Goal: Task Accomplishment & Management: Use online tool/utility

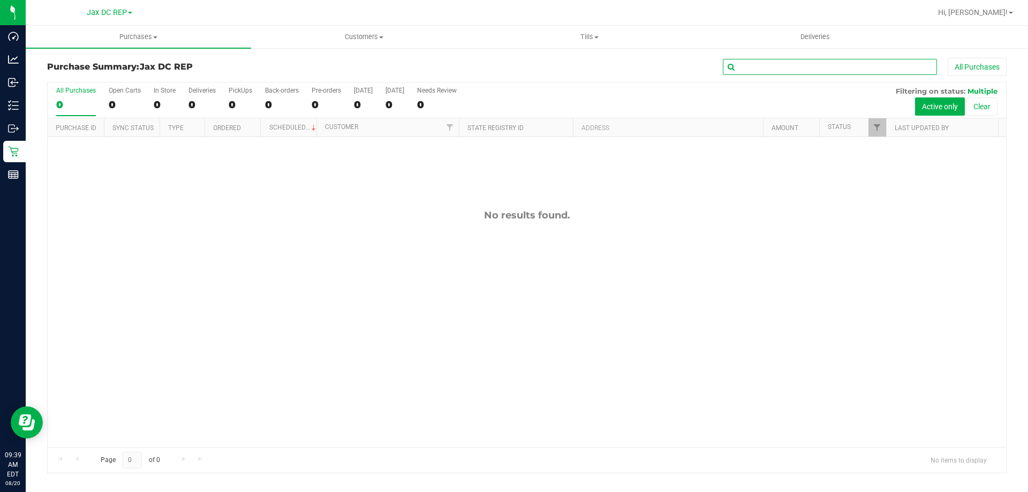
click at [791, 61] on input "text" at bounding box center [830, 67] width 214 height 16
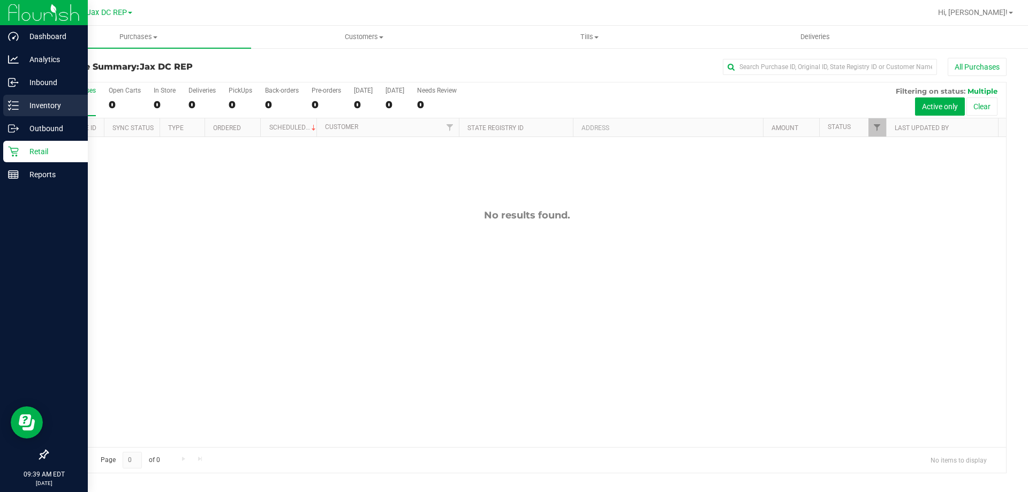
click at [34, 105] on p "Inventory" at bounding box center [51, 105] width 64 height 13
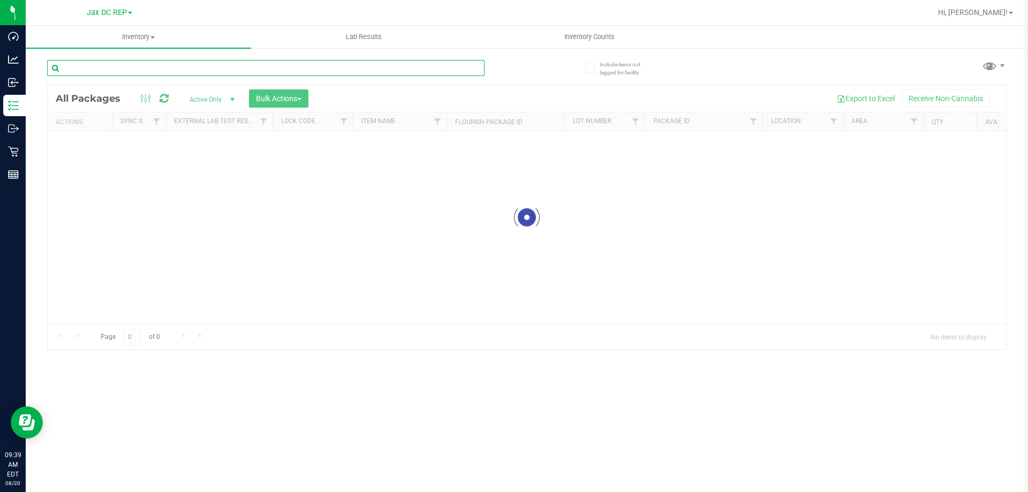
click at [199, 69] on input "text" at bounding box center [265, 68] width 437 height 16
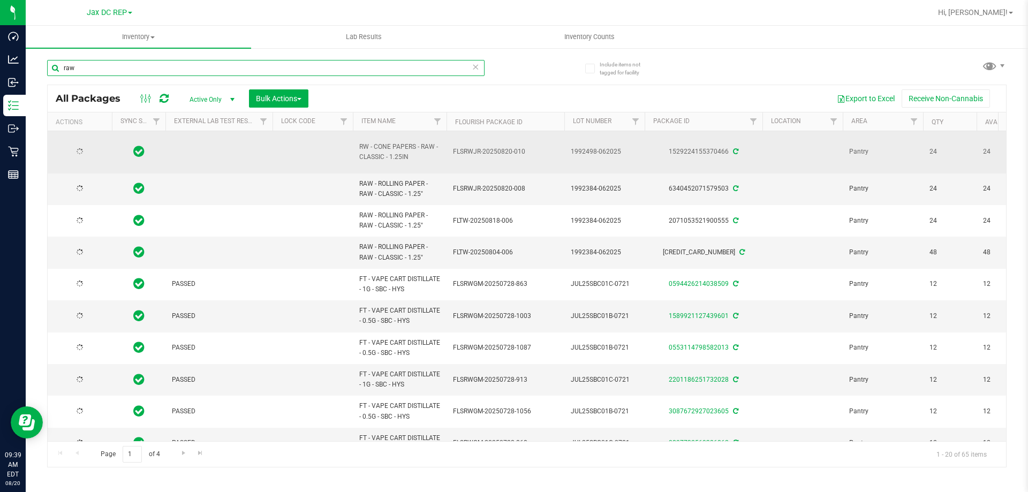
type input "raw"
type input "[DATE]"
drag, startPoint x: 376, startPoint y: 139, endPoint x: 368, endPoint y: 138, distance: 8.7
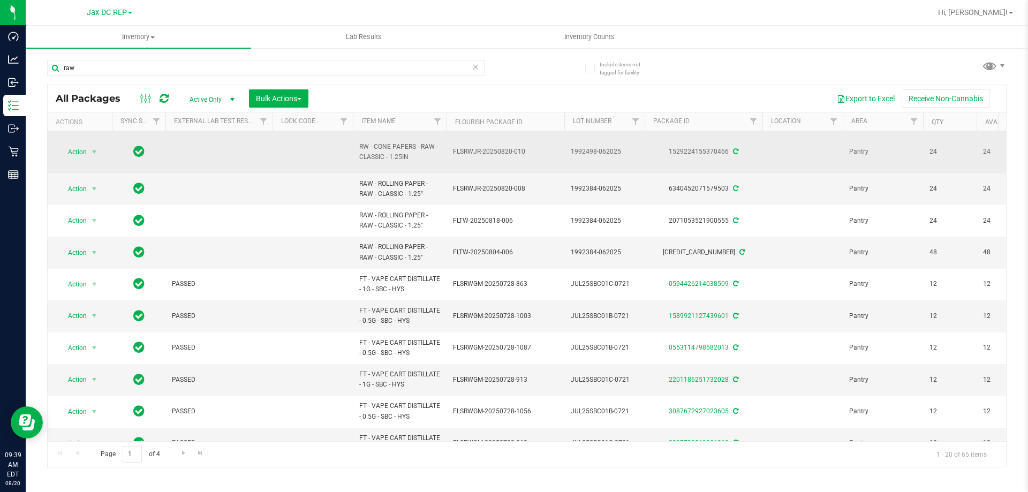
click at [368, 138] on td "RW - CONE PAPERS - RAW - CLASSIC - 1.25IN" at bounding box center [400, 152] width 94 height 42
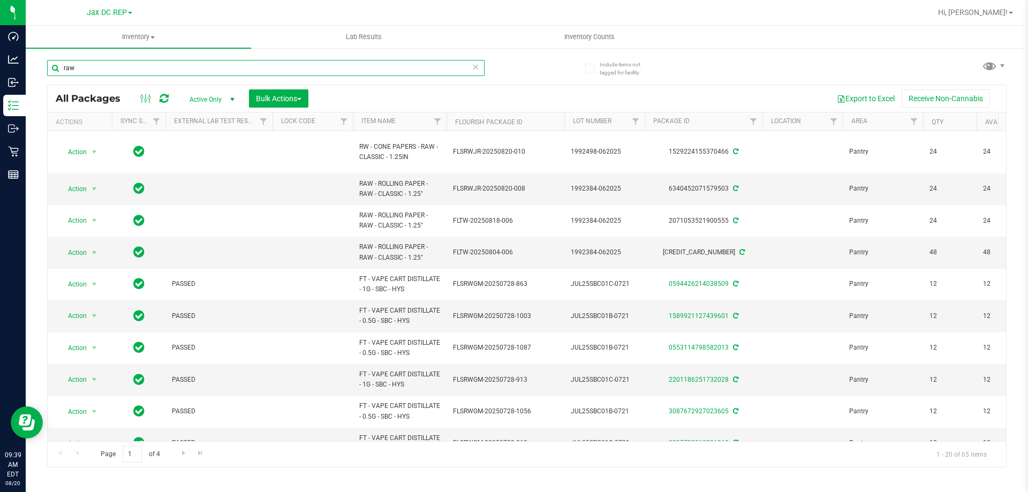
click at [143, 70] on input "raw" at bounding box center [265, 68] width 437 height 16
drag, startPoint x: 119, startPoint y: 63, endPoint x: 54, endPoint y: 67, distance: 65.4
click at [55, 67] on input "raw" at bounding box center [265, 68] width 437 height 16
paste input "RW - CONE PAPERS - RAW - CLASSIC - 1.25IN"
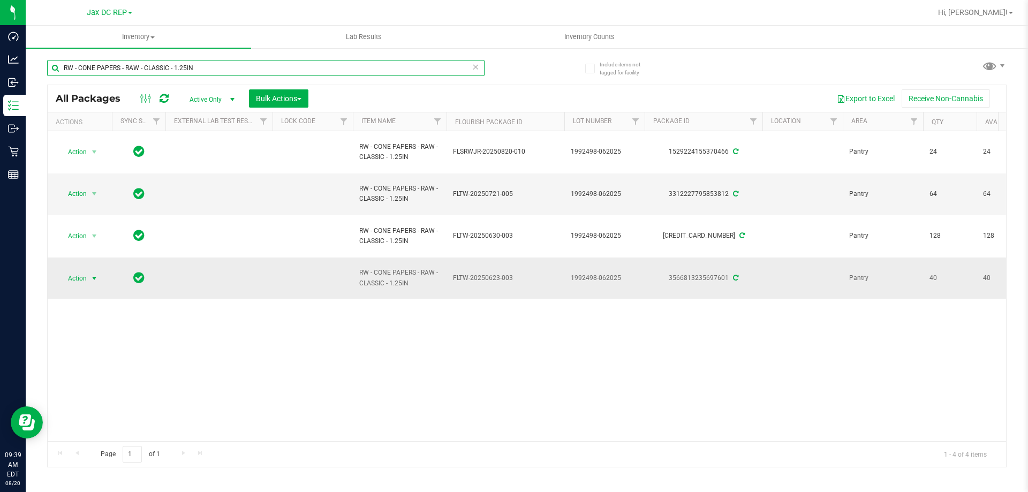
type input "RW - CONE PAPERS - RAW - CLASSIC - 1.25IN"
click at [92, 279] on span "select" at bounding box center [94, 278] width 9 height 9
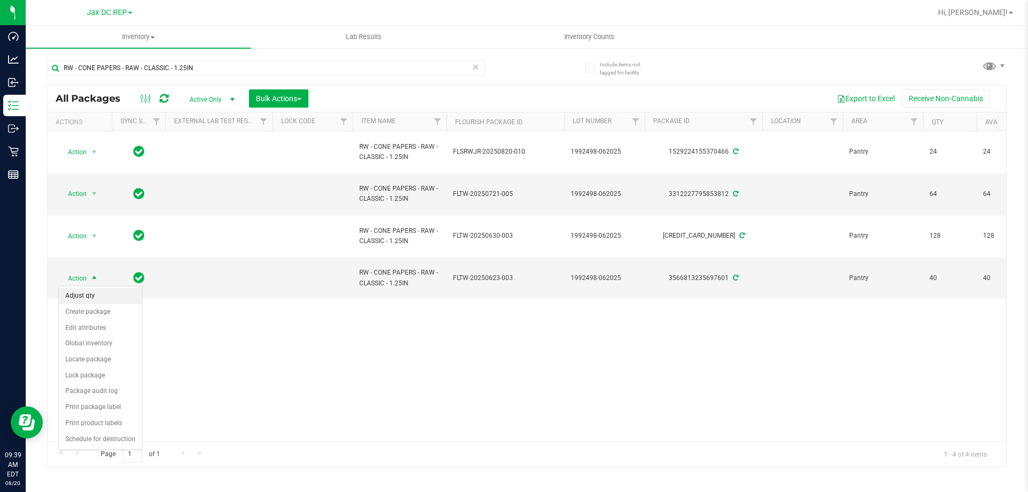
click at [75, 297] on li "Adjust qty" at bounding box center [100, 296] width 83 height 16
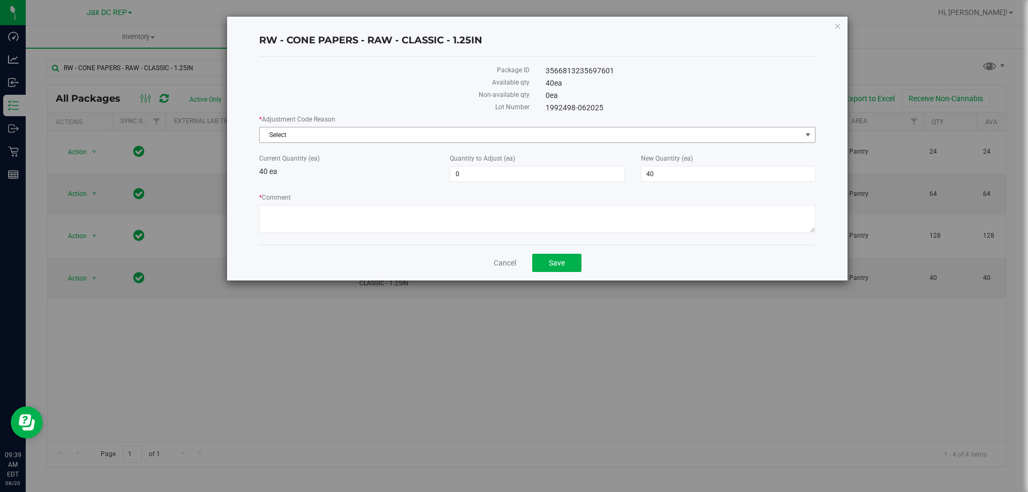
click at [317, 138] on span "Select" at bounding box center [531, 134] width 542 height 15
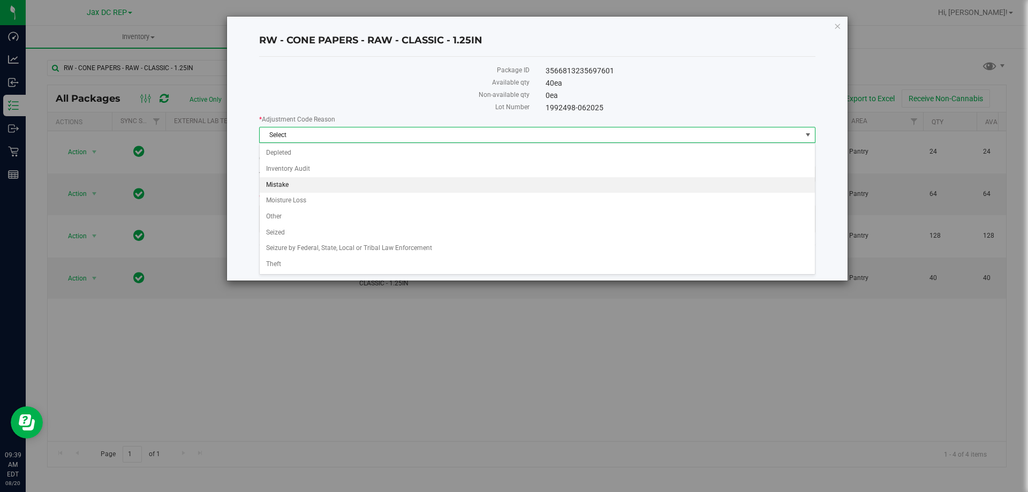
click at [280, 183] on li "Mistake" at bounding box center [537, 185] width 555 height 16
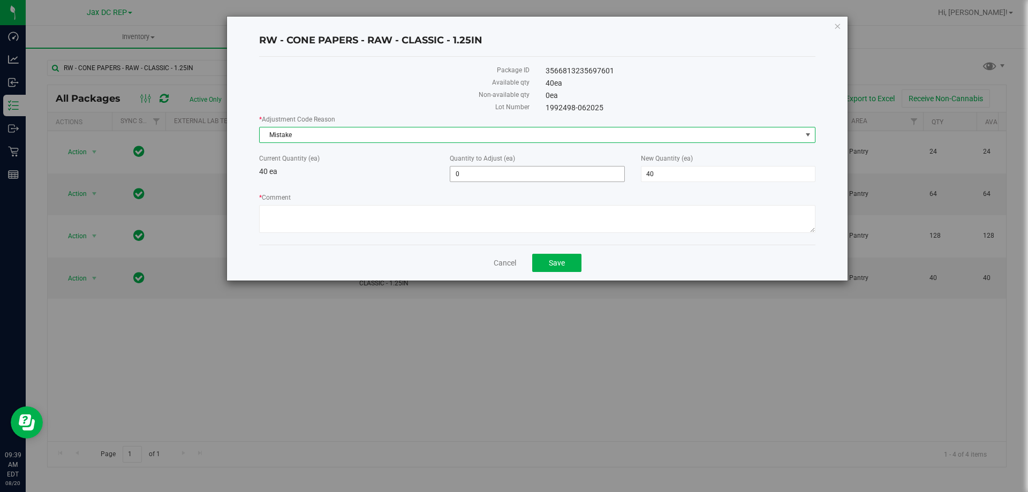
click at [476, 175] on span "0 0" at bounding box center [537, 174] width 174 height 16
type input "2"
type input "24"
type input "64"
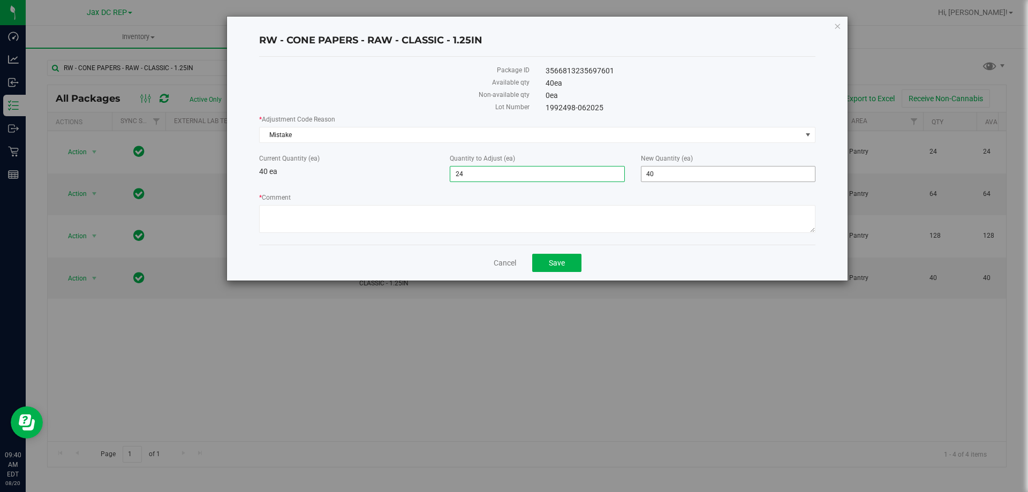
type input "64"
click at [665, 176] on span "64 64" at bounding box center [728, 174] width 174 height 16
click at [345, 212] on textarea "* Comment" at bounding box center [537, 219] width 556 height 28
type textarea "Package split qty error."
click at [556, 263] on span "Save" at bounding box center [557, 263] width 16 height 9
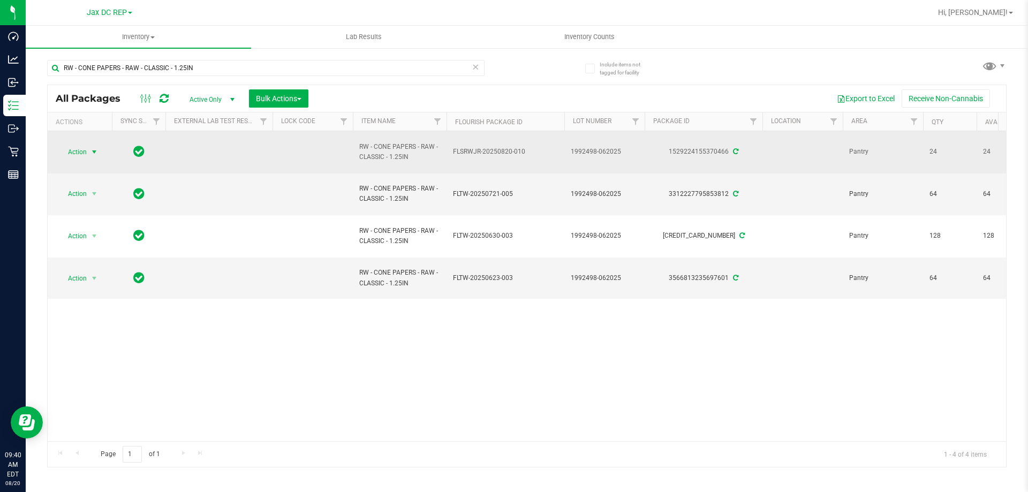
drag, startPoint x: 93, startPoint y: 149, endPoint x: 69, endPoint y: 151, distance: 24.2
click at [69, 151] on span "Action" at bounding box center [72, 152] width 29 height 15
click at [93, 150] on span "select" at bounding box center [94, 152] width 9 height 9
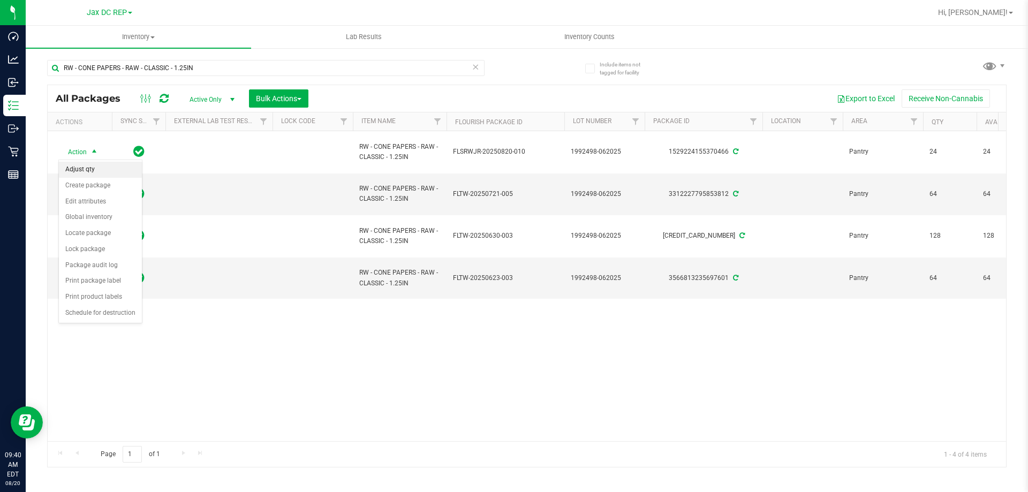
click at [72, 167] on li "Adjust qty" at bounding box center [100, 170] width 83 height 16
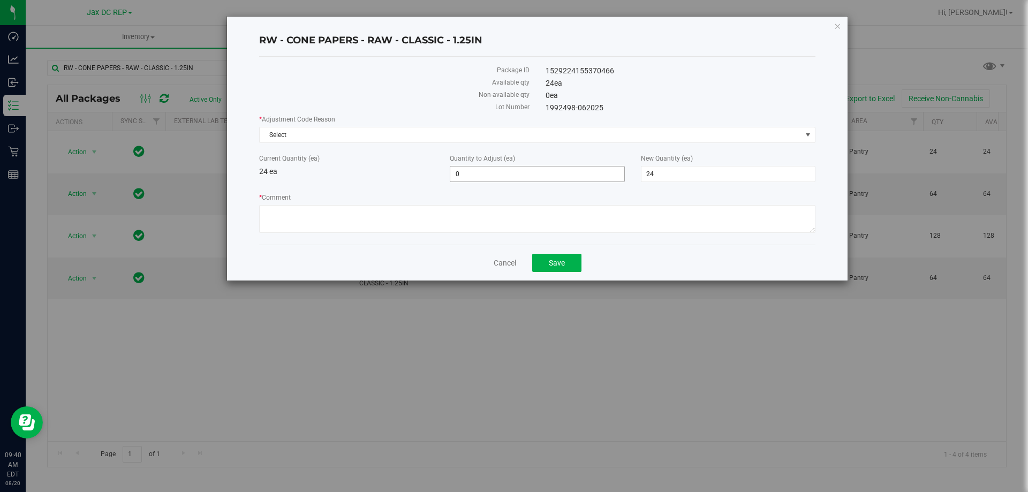
click at [481, 175] on span "0 0" at bounding box center [537, 174] width 174 height 16
type input "-24"
type input "0"
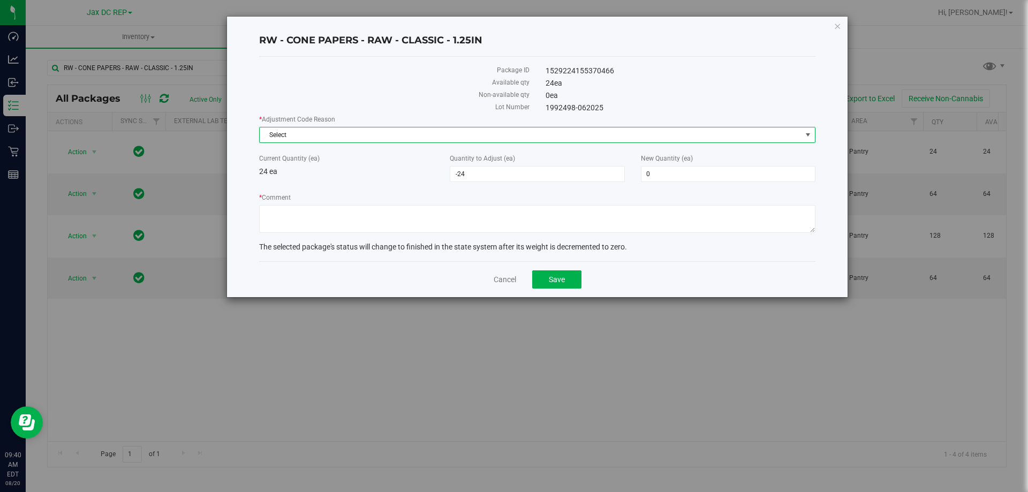
click at [303, 140] on span "Select" at bounding box center [531, 134] width 542 height 15
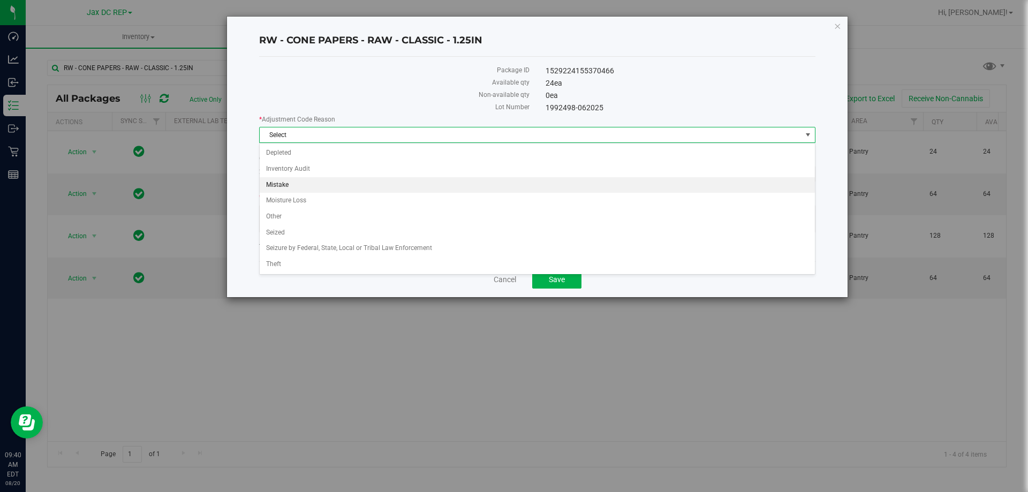
click at [274, 185] on li "Mistake" at bounding box center [537, 185] width 555 height 16
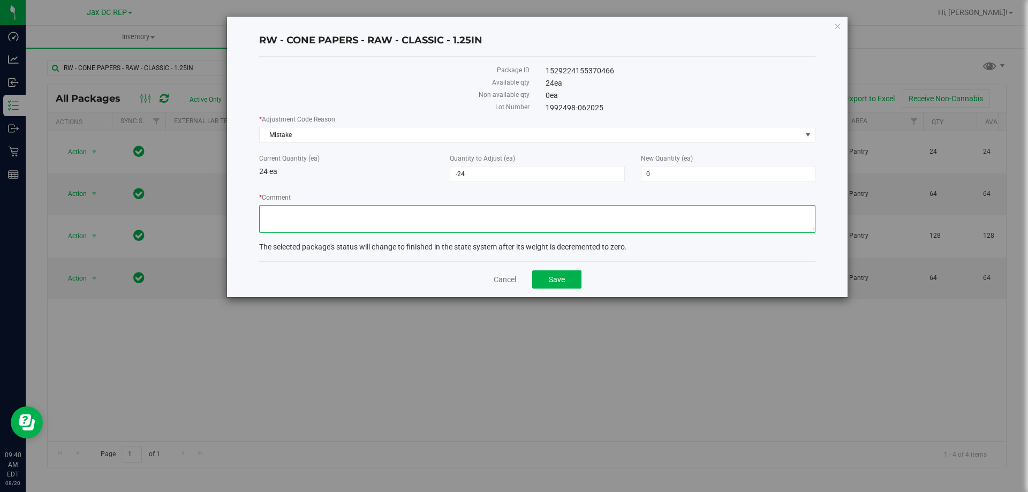
click at [282, 214] on textarea "* Comment" at bounding box center [537, 219] width 556 height 28
type textarea "package created in error"
click at [557, 273] on button "Save" at bounding box center [556, 279] width 49 height 18
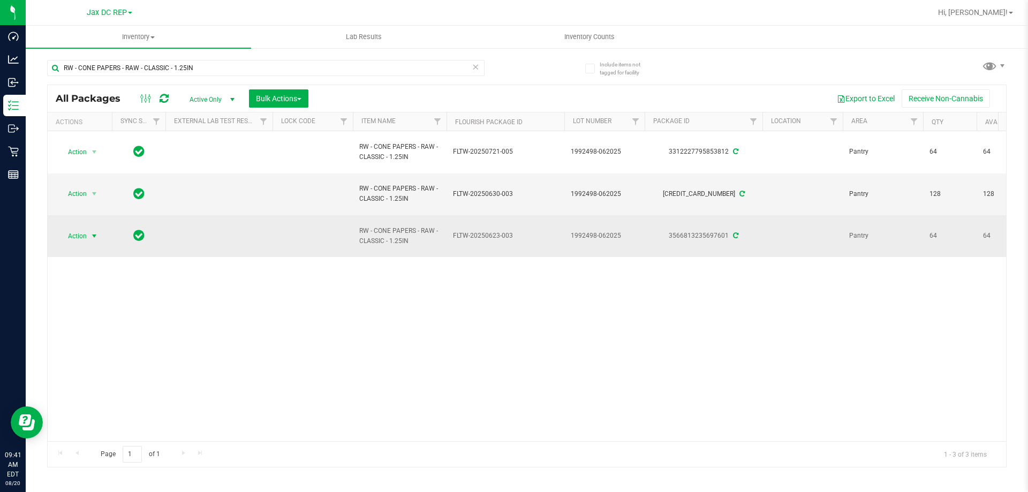
click at [94, 236] on span "select" at bounding box center [94, 236] width 9 height 9
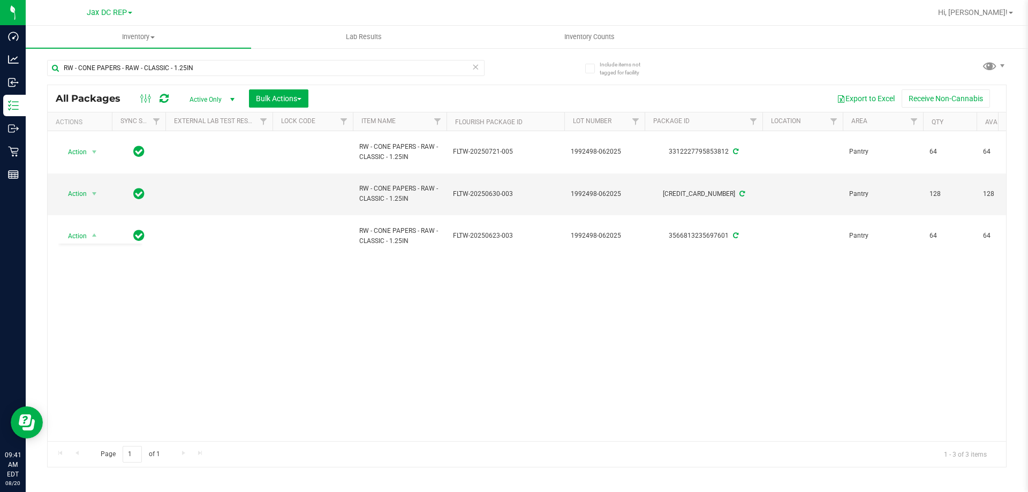
click at [217, 336] on div "Action Action Adjust qty Create package Edit attributes Global inventory Locate…" at bounding box center [527, 286] width 958 height 310
click at [304, 98] on button "Bulk Actions" at bounding box center [278, 98] width 59 height 18
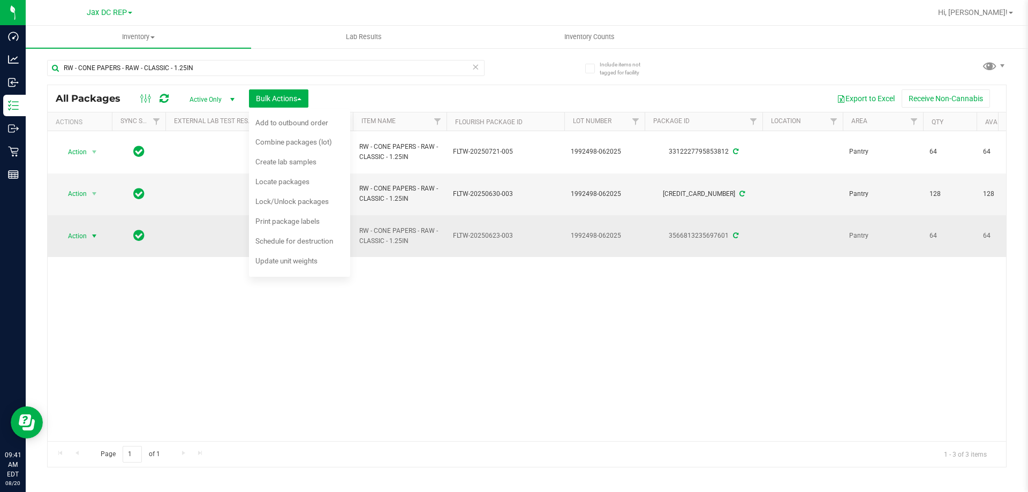
click at [100, 235] on span "select" at bounding box center [94, 236] width 13 height 15
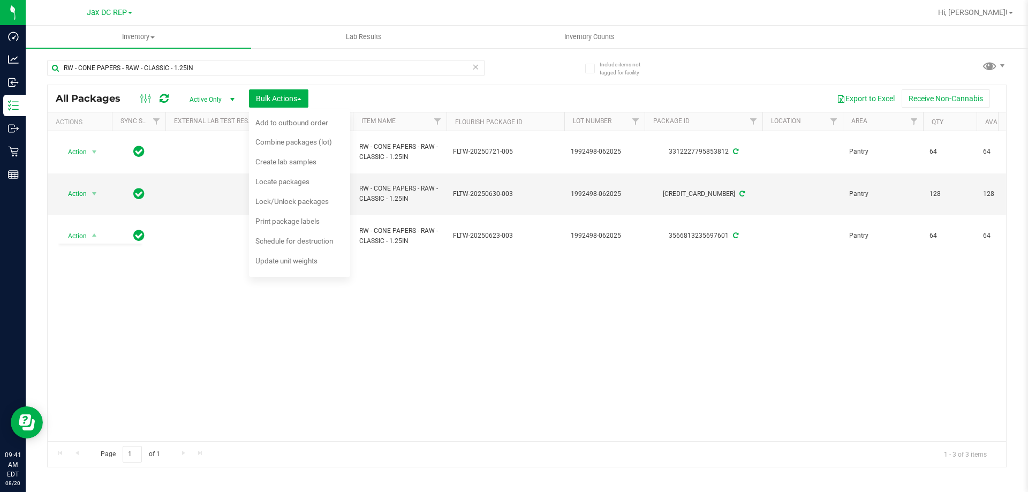
click at [193, 299] on div "Action Action Adjust qty Create package Edit attributes Global inventory Locate…" at bounding box center [527, 286] width 958 height 310
click at [279, 314] on div "Action Action Adjust qty Create package Edit attributes Global inventory Locate…" at bounding box center [527, 286] width 958 height 310
click at [294, 98] on span "Bulk Actions" at bounding box center [278, 98] width 45 height 9
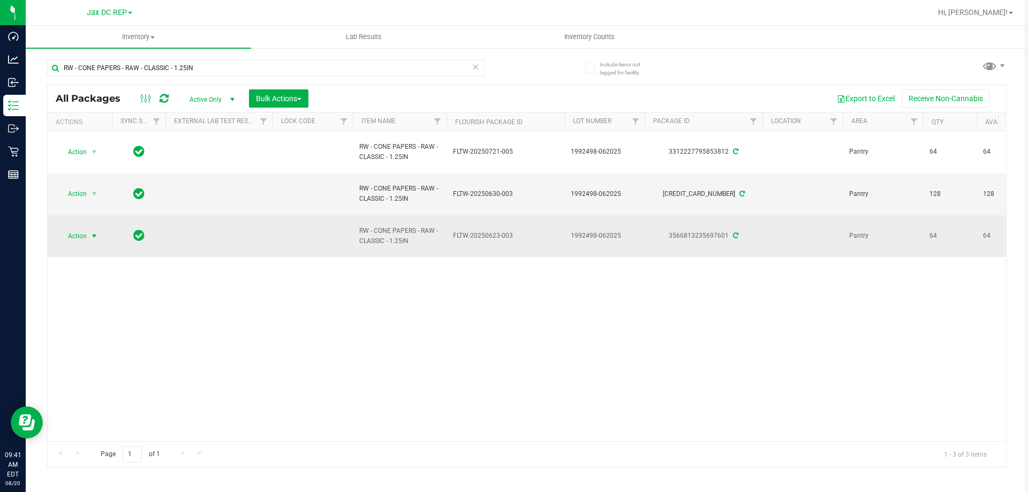
click at [96, 236] on span "select" at bounding box center [94, 236] width 9 height 9
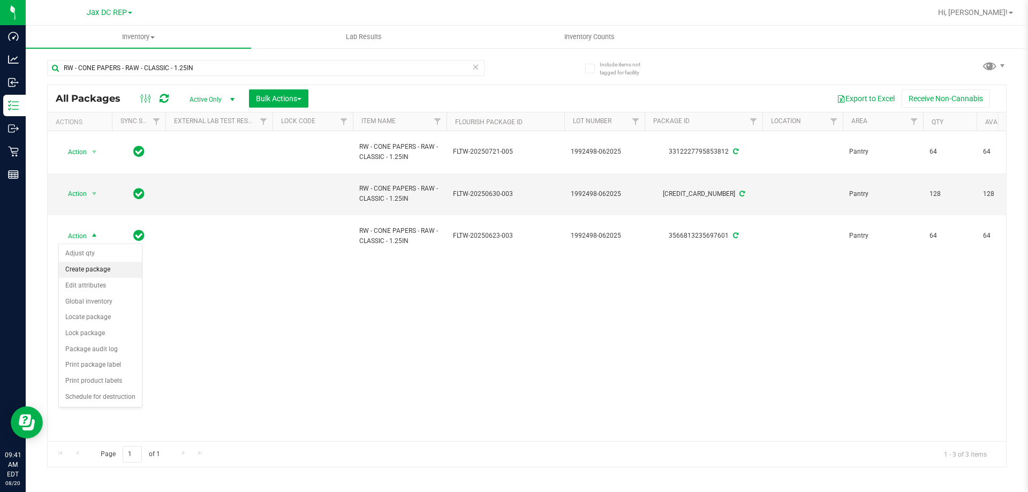
click at [85, 267] on li "Create package" at bounding box center [100, 270] width 83 height 16
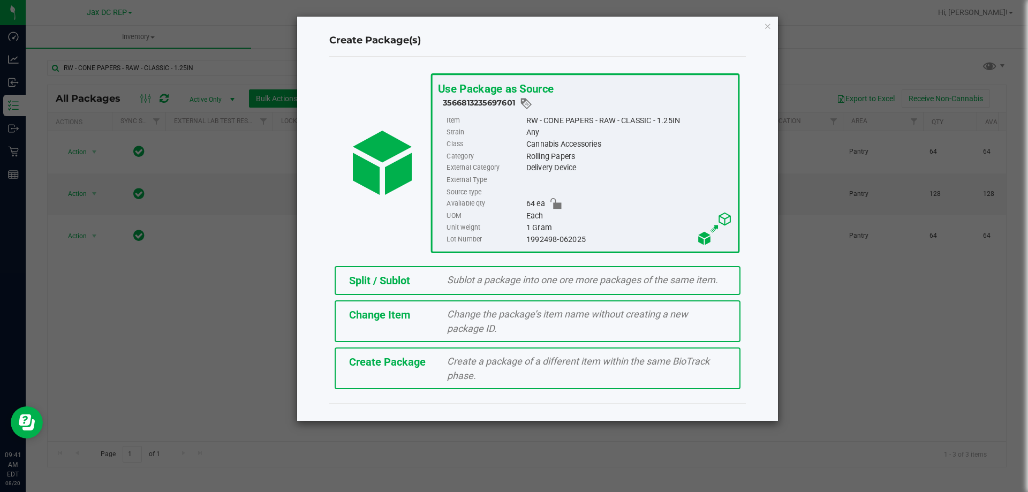
click at [398, 278] on span "Split / Sublot" at bounding box center [379, 280] width 61 height 13
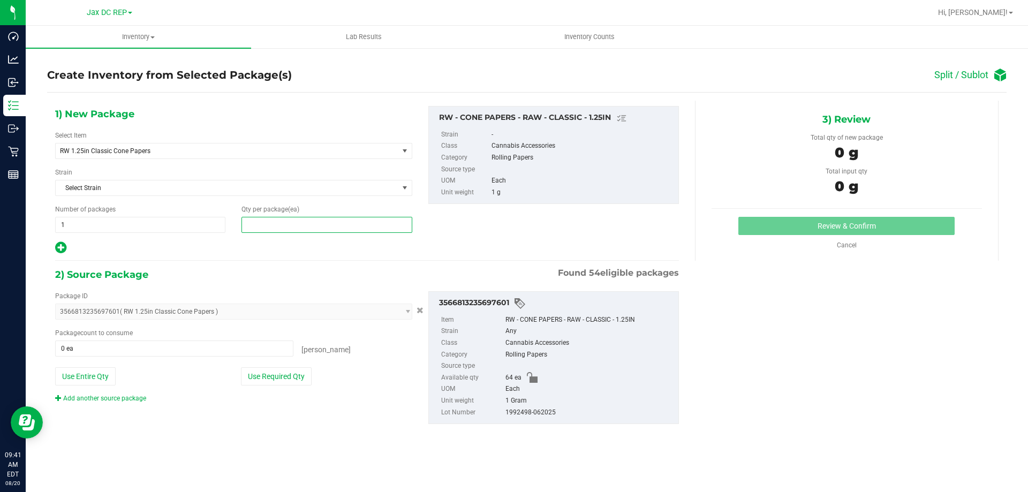
click at [262, 226] on span at bounding box center [326, 225] width 170 height 16
type input "32"
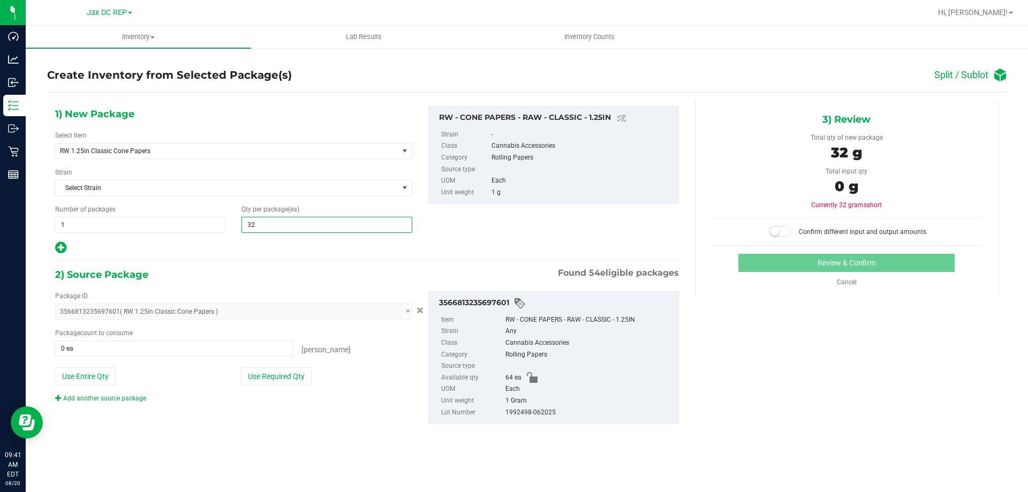
type input "32"
click at [219, 254] on div at bounding box center [233, 248] width 357 height 14
click at [252, 382] on button "Use Required Qty" at bounding box center [276, 376] width 71 height 18
type input "32 ea"
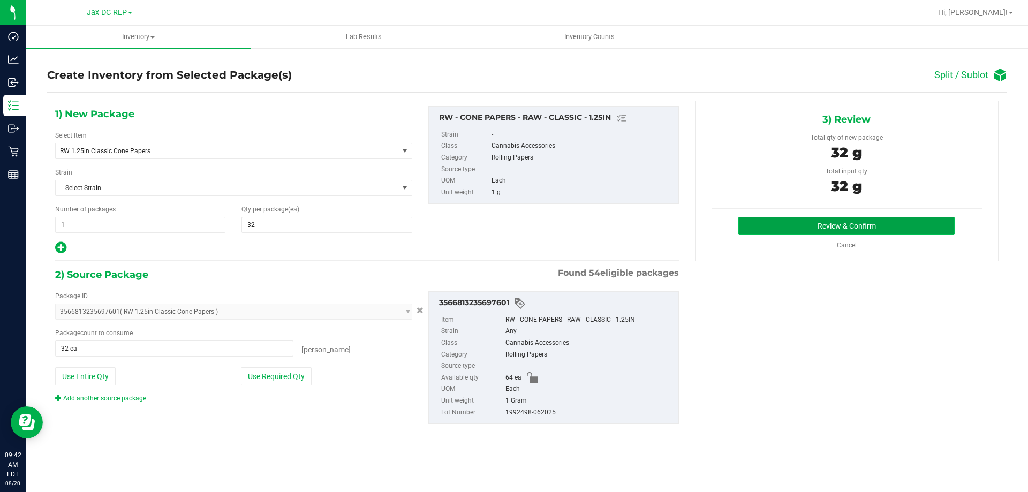
click at [808, 226] on button "Review & Confirm" at bounding box center [846, 226] width 216 height 18
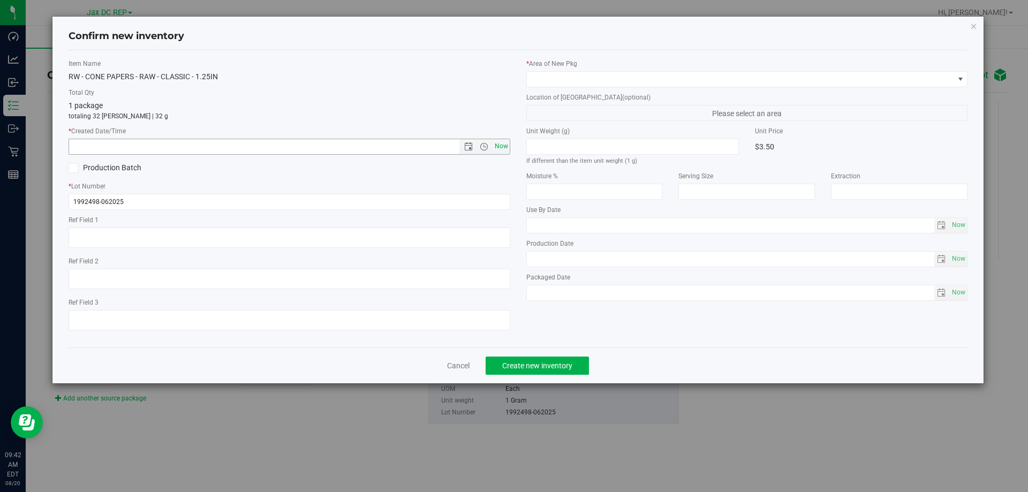
click at [499, 146] on span "Now" at bounding box center [501, 147] width 18 height 16
type input "[DATE] 9:42 AM"
click at [533, 367] on span "Create new inventory" at bounding box center [537, 365] width 70 height 9
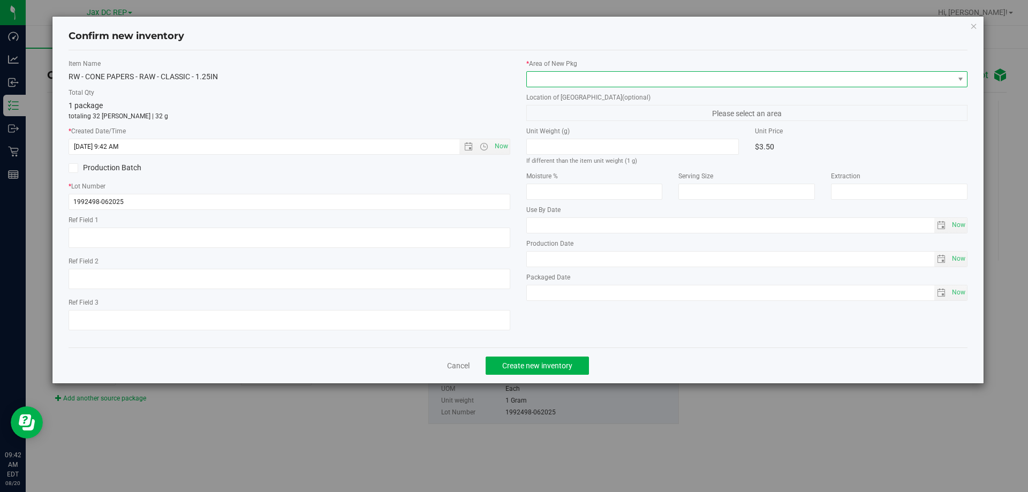
click at [659, 73] on span at bounding box center [740, 79] width 427 height 15
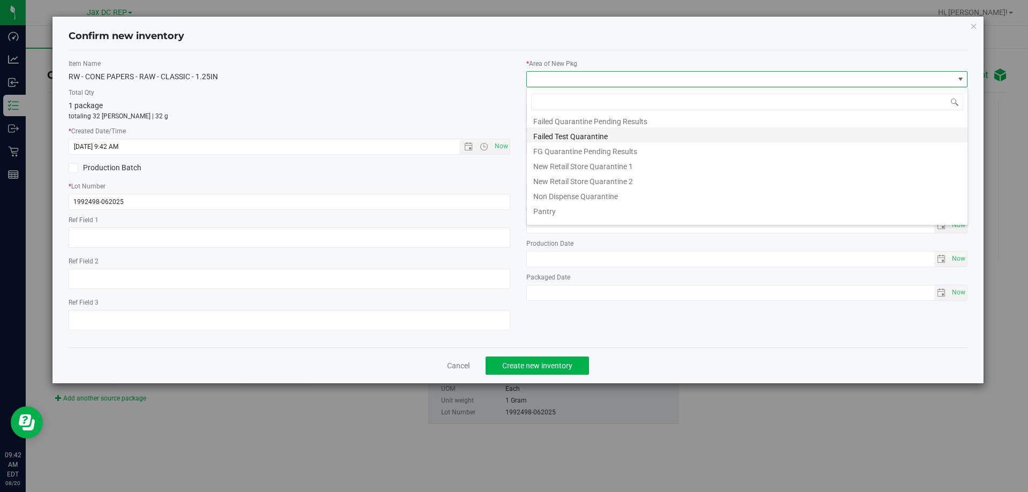
scroll to position [28, 0]
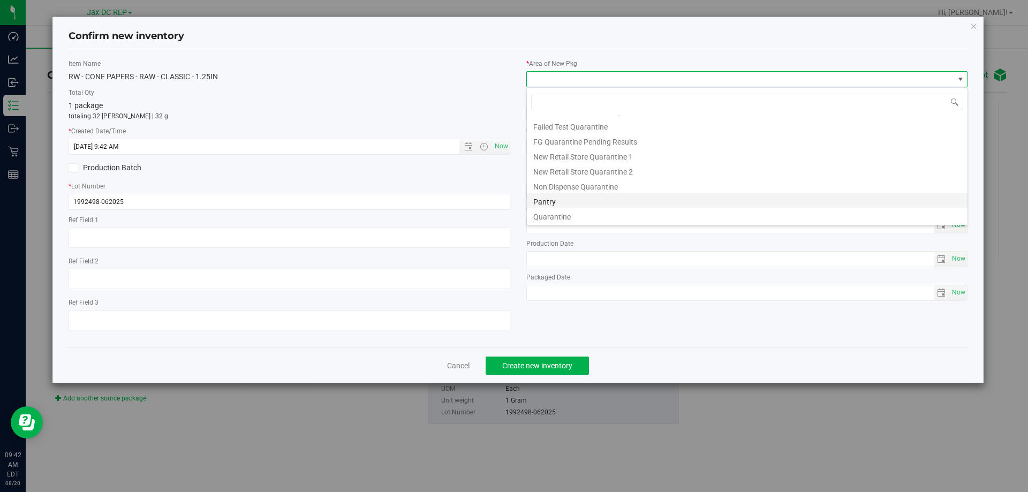
click at [548, 201] on li "Pantry" at bounding box center [747, 200] width 441 height 15
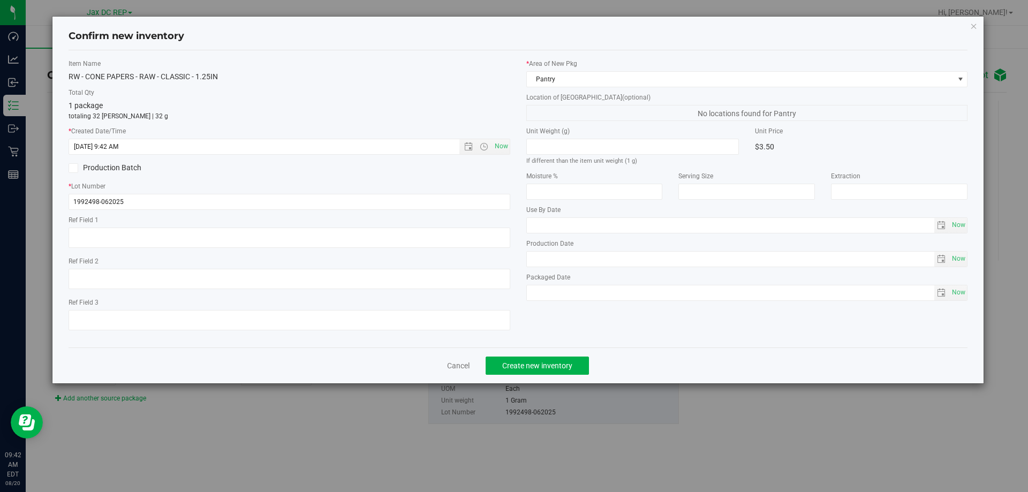
click at [505, 86] on div "Item Name RW - CONE PAPERS - RAW - CLASSIC - 1.25IN Total Qty 1 package totalin…" at bounding box center [289, 199] width 458 height 280
click at [535, 366] on span "Create new inventory" at bounding box center [537, 365] width 70 height 9
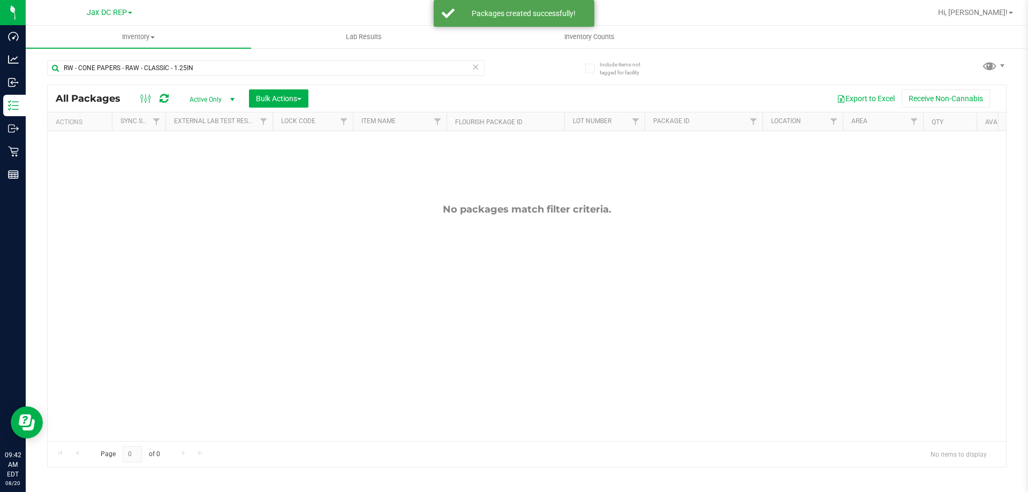
click at [216, 272] on div "No packages match filter criteria." at bounding box center [527, 322] width 958 height 382
click at [139, 215] on div "No packages match filter criteria." at bounding box center [527, 209] width 958 height 12
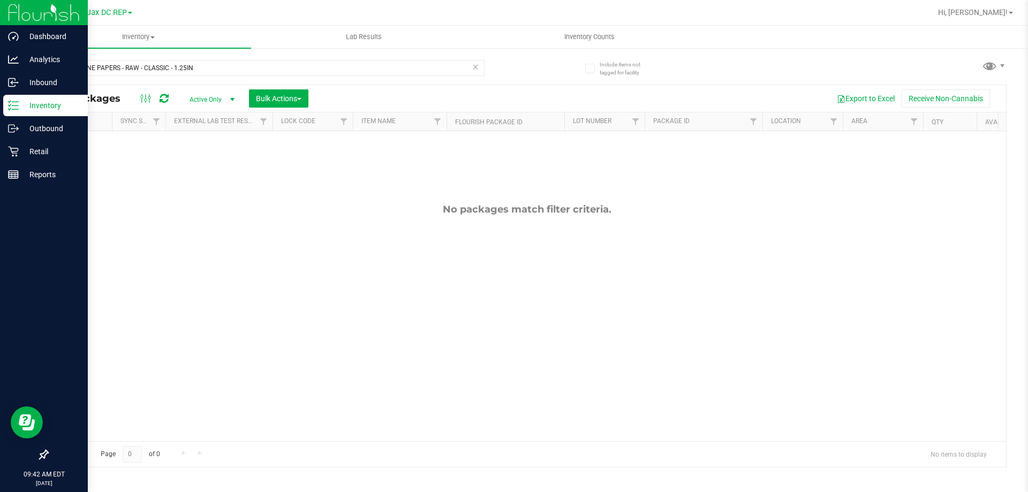
click at [20, 101] on p "Inventory" at bounding box center [51, 105] width 64 height 13
drag, startPoint x: 204, startPoint y: 71, endPoint x: 24, endPoint y: 67, distance: 181.0
click at [24, 67] on div "Dashboard Analytics Inbound Inventory Outbound Retail Reports 09:42 AM EDT [DAT…" at bounding box center [514, 246] width 1028 height 492
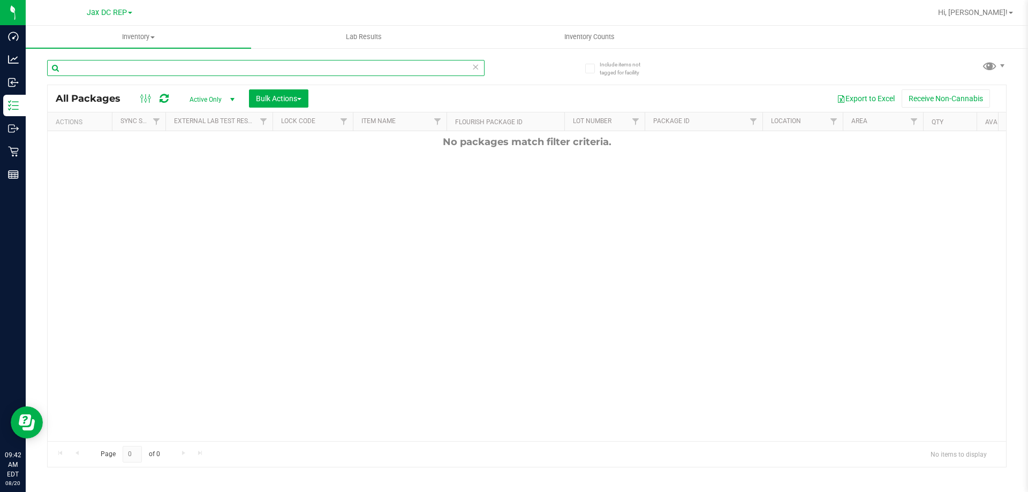
scroll to position [72, 0]
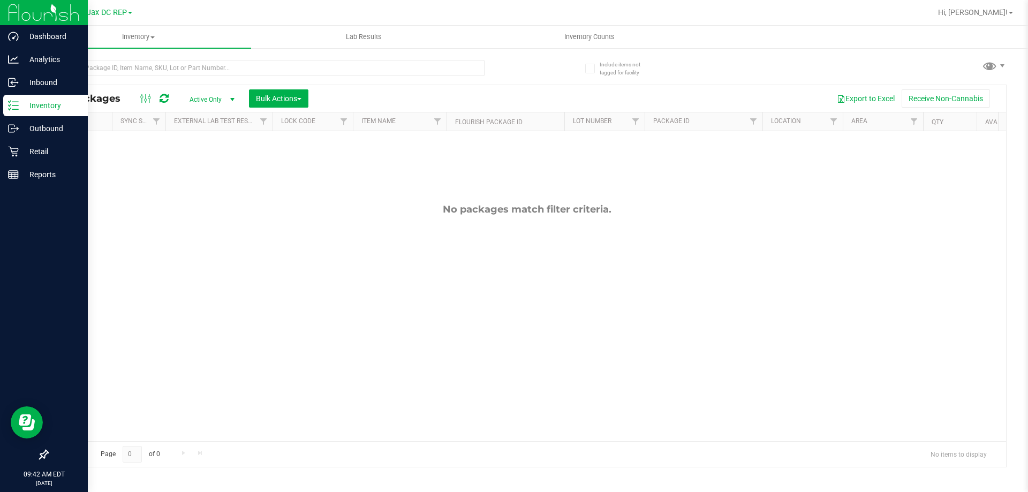
click at [14, 100] on div "Inventory" at bounding box center [45, 105] width 85 height 21
click at [11, 131] on icon at bounding box center [13, 128] width 11 height 11
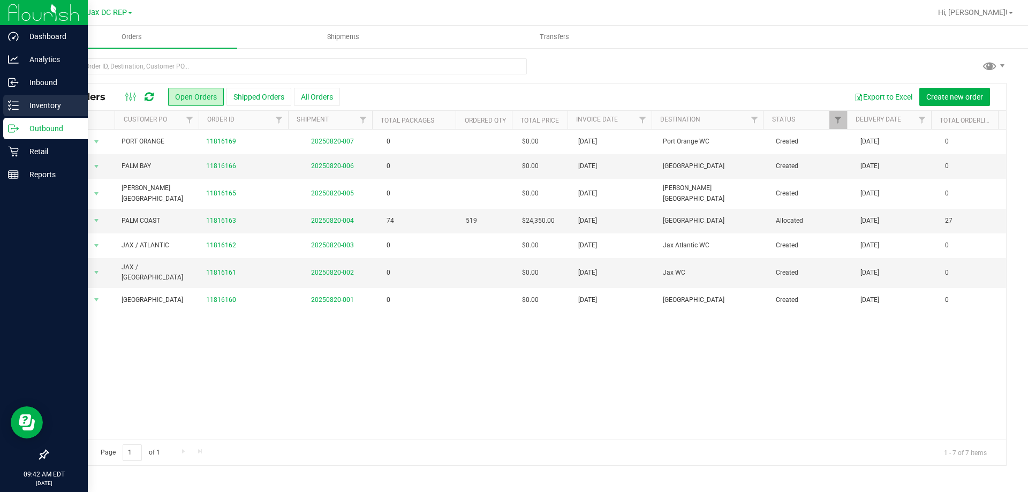
click at [16, 97] on div "Inventory" at bounding box center [45, 105] width 85 height 21
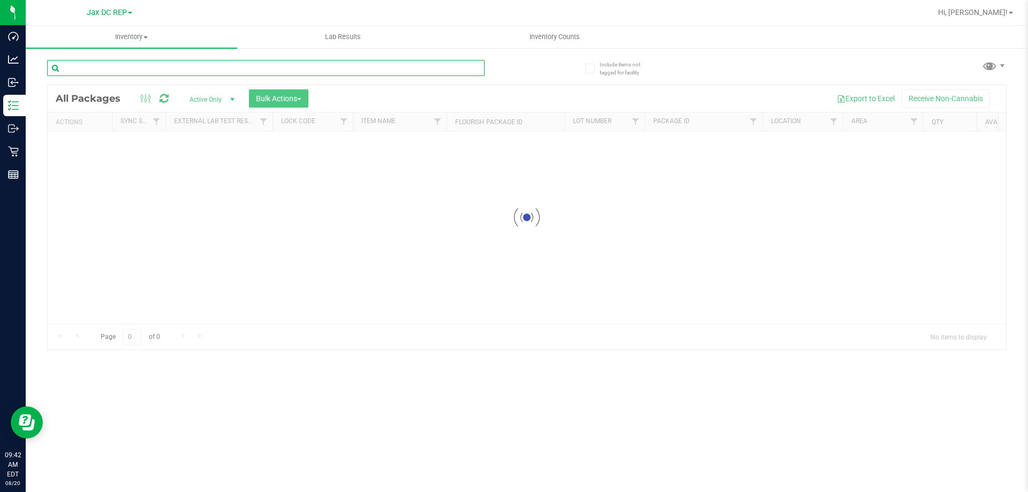
click at [104, 70] on input "text" at bounding box center [265, 68] width 437 height 16
paste input "RW - CONE PAPERS - RAW - CLASSIC - 1.25IN"
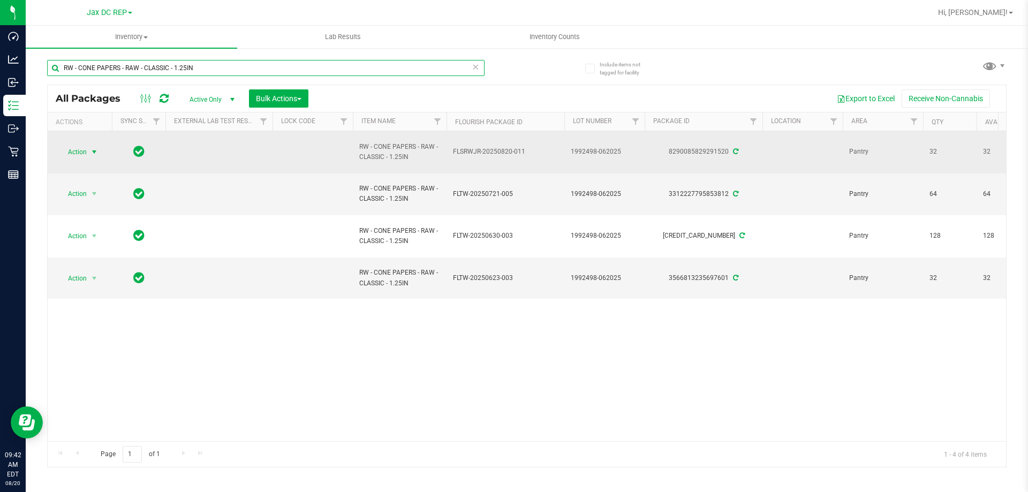
type input "RW - CONE PAPERS - RAW - CLASSIC - 1.25IN"
click at [95, 150] on span "select" at bounding box center [94, 152] width 9 height 9
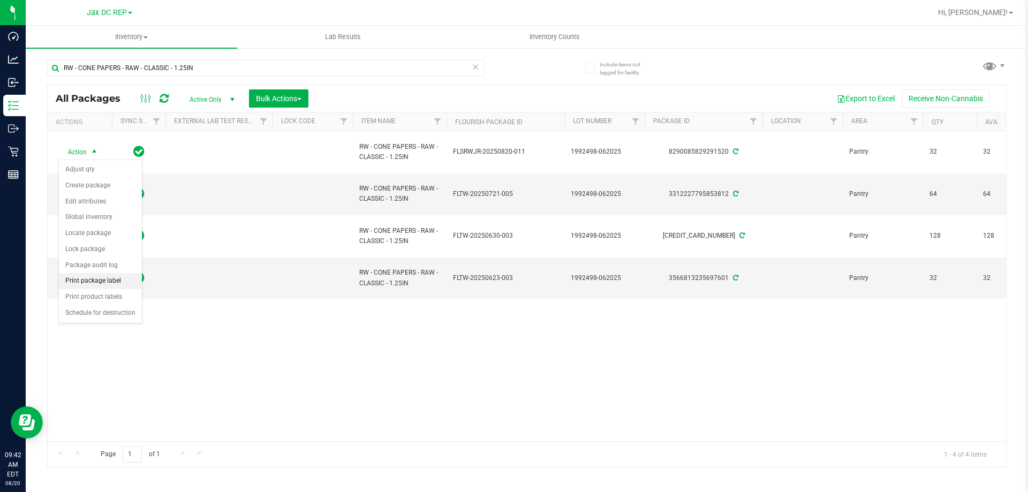
click at [78, 279] on li "Print package label" at bounding box center [100, 281] width 83 height 16
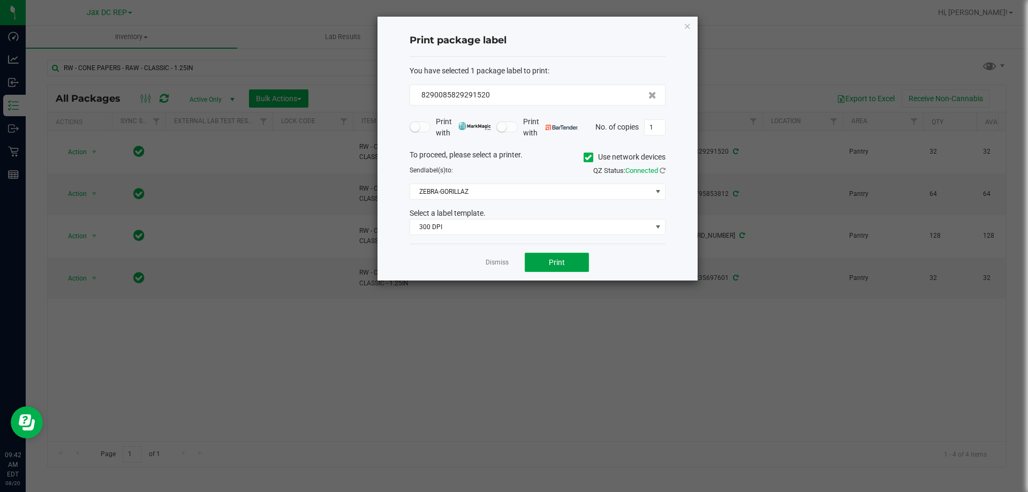
click at [540, 260] on button "Print" at bounding box center [557, 262] width 64 height 19
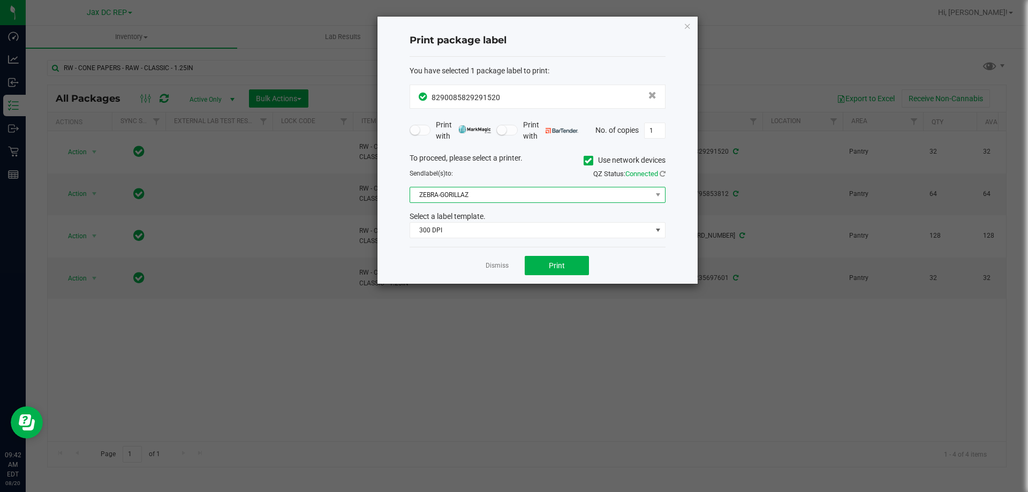
click at [521, 194] on span "ZEBRA-GORILLAZ" at bounding box center [530, 194] width 241 height 15
click at [482, 197] on span "ZEBRA-GORILLAZ" at bounding box center [530, 194] width 241 height 15
click at [525, 176] on div "Send label(s) to:" at bounding box center [469, 174] width 136 height 10
click at [519, 230] on span "300 DPI" at bounding box center [530, 230] width 241 height 15
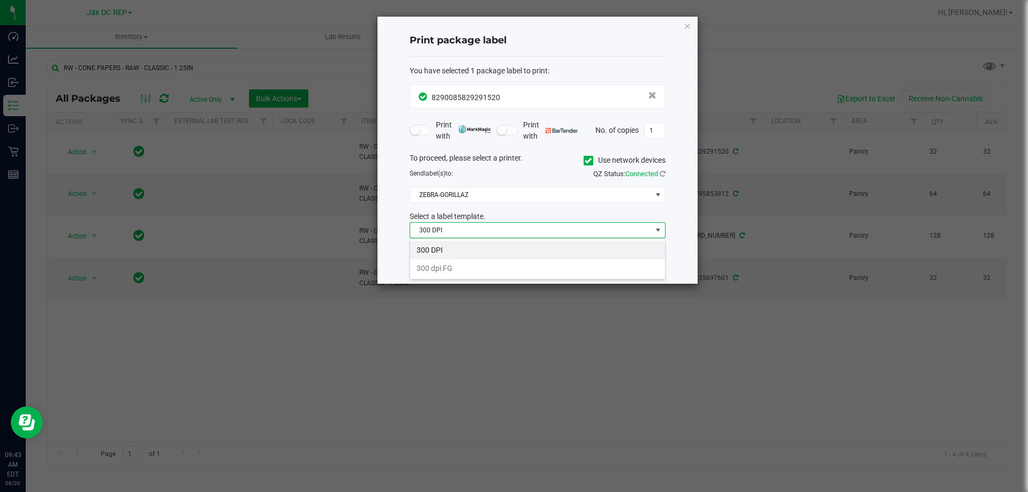
click at [473, 238] on span "300 DPI" at bounding box center [530, 230] width 241 height 15
click at [548, 263] on button "Print" at bounding box center [557, 265] width 64 height 19
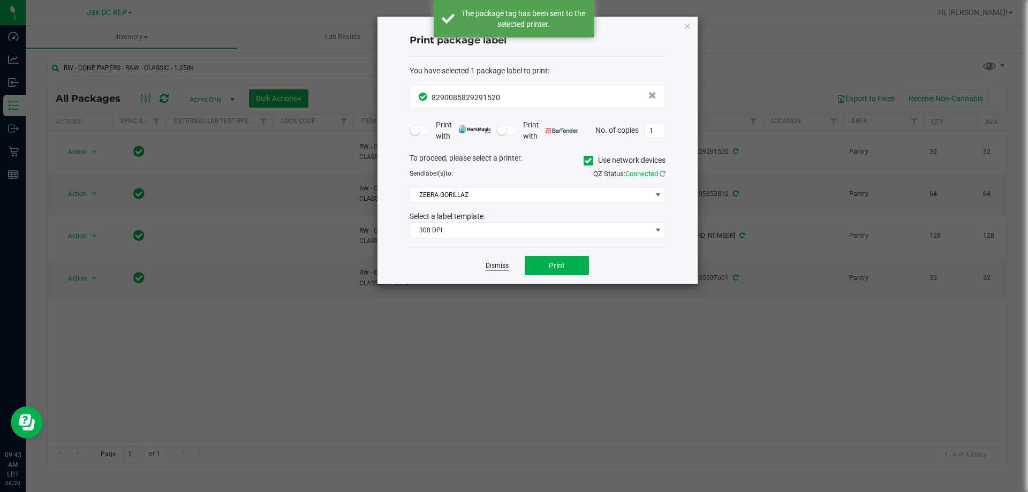
click at [490, 266] on link "Dismiss" at bounding box center [496, 265] width 23 height 9
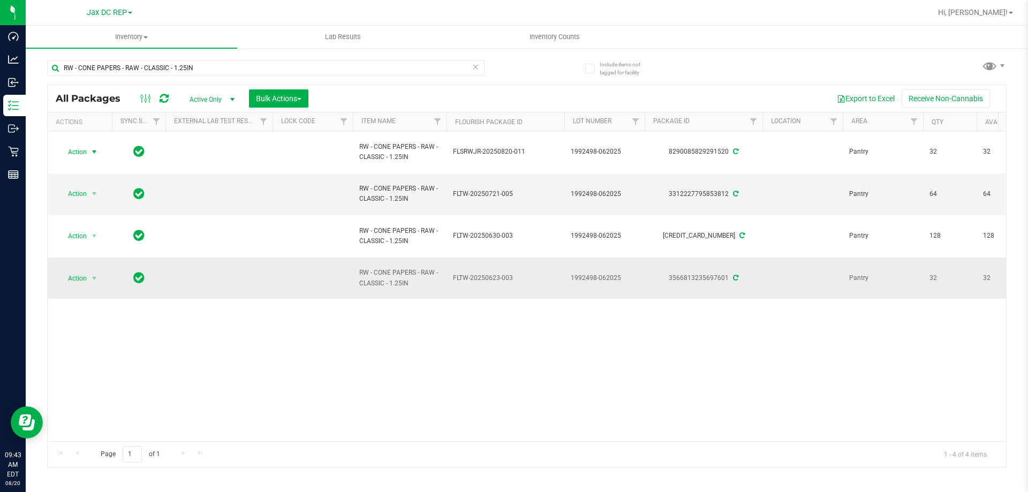
click at [88, 269] on td "Action Action Adjust qty Create package Edit attributes Global inventory Locate…" at bounding box center [80, 278] width 64 height 42
click at [96, 275] on span "select" at bounding box center [94, 278] width 9 height 9
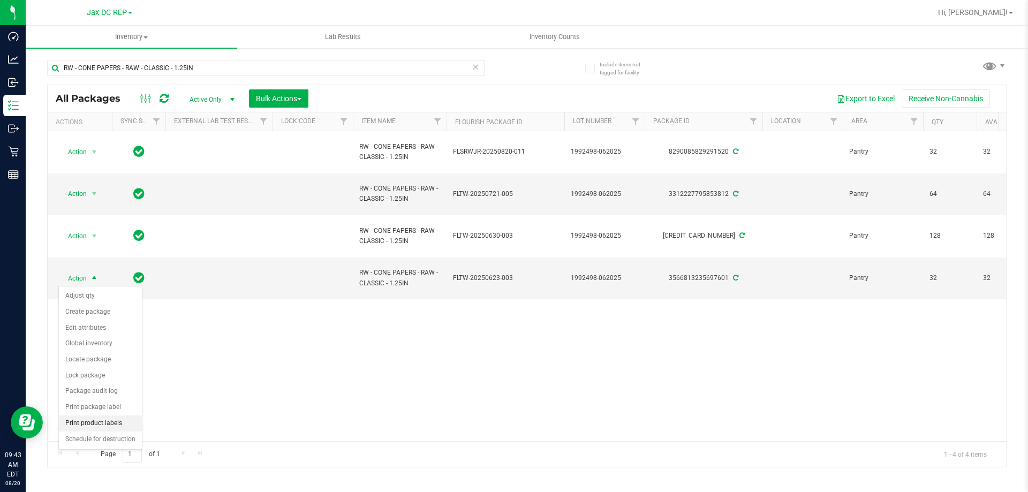
click at [92, 424] on li "Print product labels" at bounding box center [100, 423] width 83 height 16
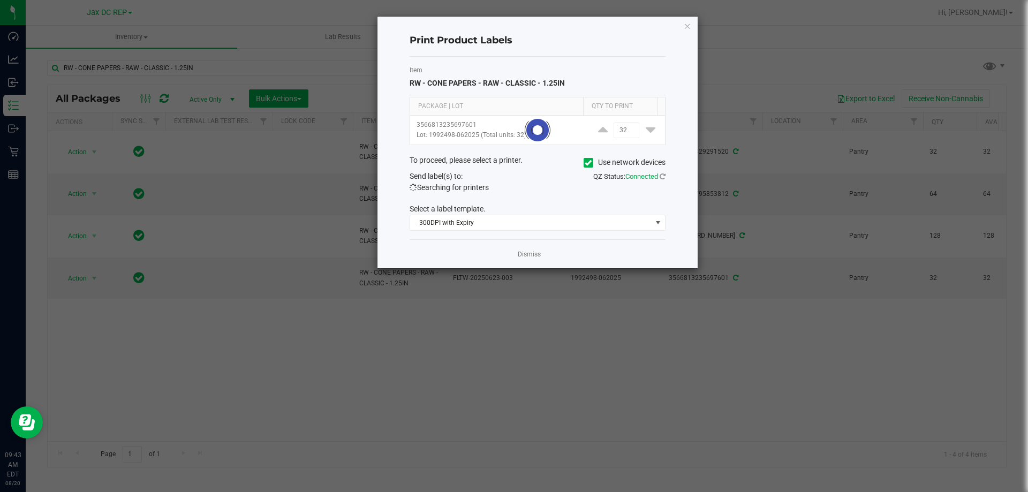
click at [594, 162] on label "Use network devices" at bounding box center [624, 162] width 82 height 11
click at [0, 0] on input "Use network devices" at bounding box center [0, 0] width 0 height 0
click at [594, 218] on span "300DPI with Expiry" at bounding box center [530, 222] width 241 height 15
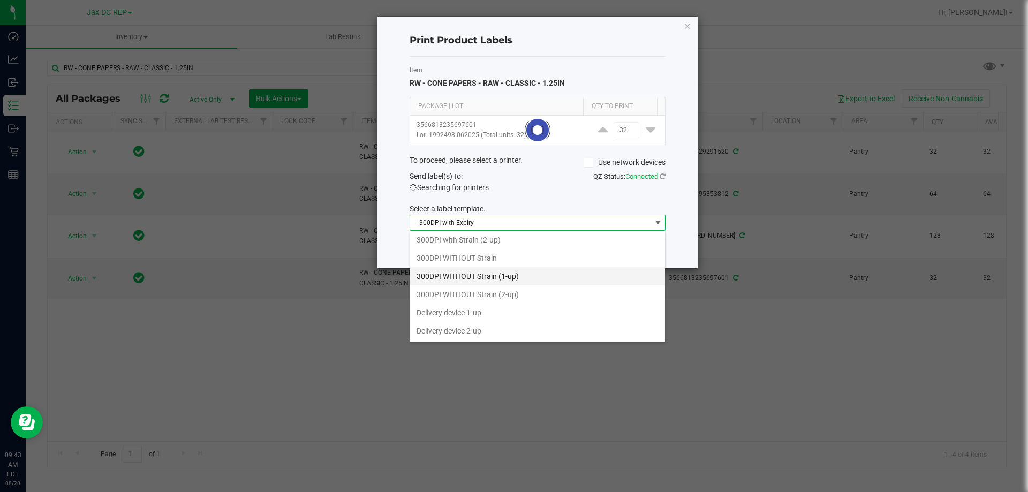
scroll to position [0, 0]
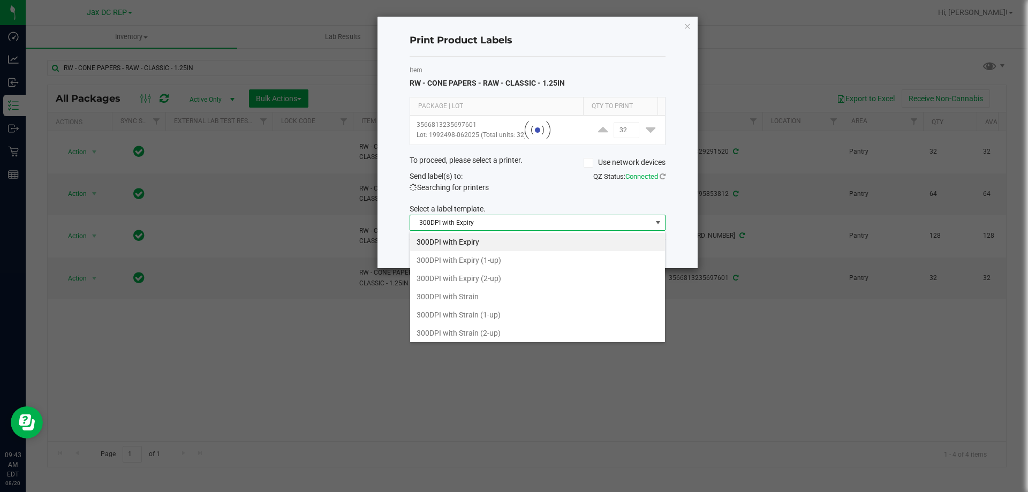
click at [524, 182] on div "Searching for printers" at bounding box center [469, 187] width 120 height 11
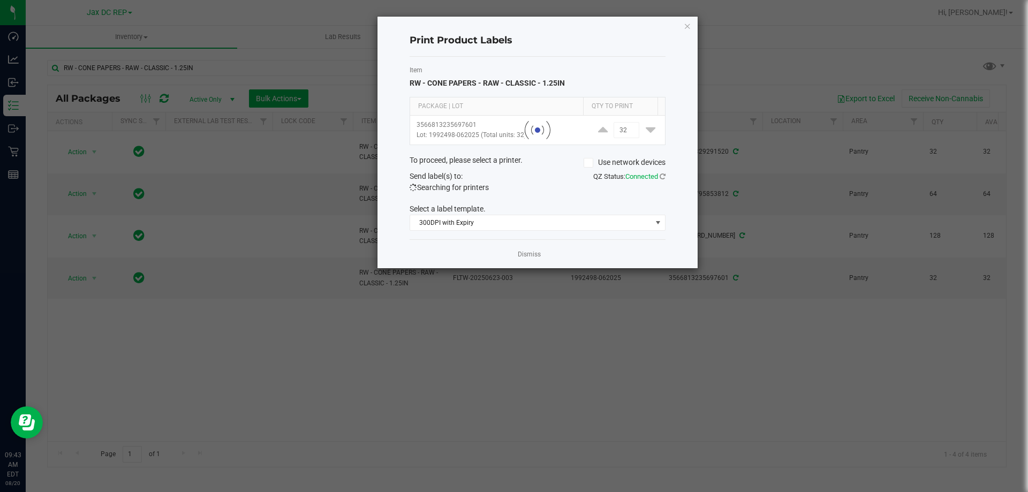
click at [587, 163] on icon at bounding box center [587, 163] width 7 height 0
click at [0, 0] on input "Use network devices" at bounding box center [0, 0] width 0 height 0
click at [552, 188] on div "Send label(s) to: Searching for printers QZ Status: Connected" at bounding box center [537, 182] width 272 height 22
click at [664, 176] on icon at bounding box center [662, 176] width 6 height 7
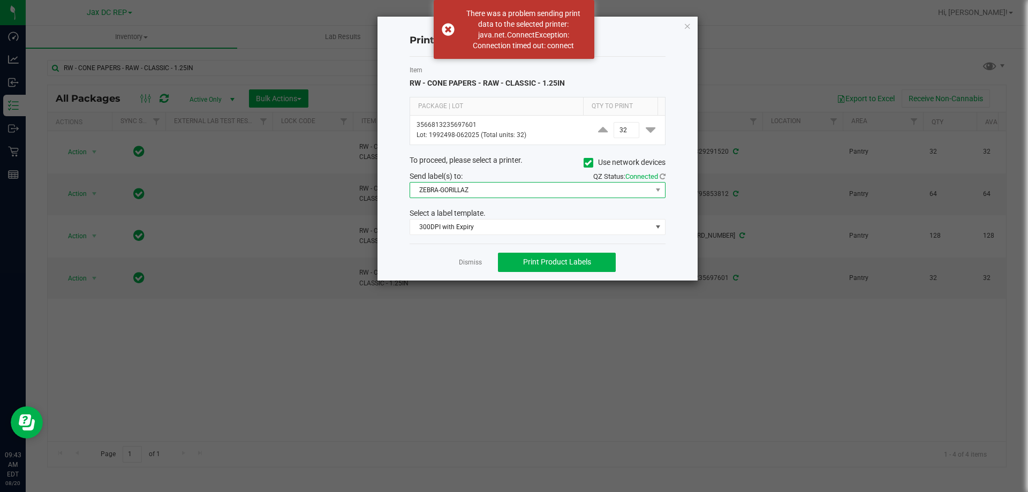
click at [528, 191] on span "ZEBRA-GORILLAZ" at bounding box center [530, 190] width 241 height 15
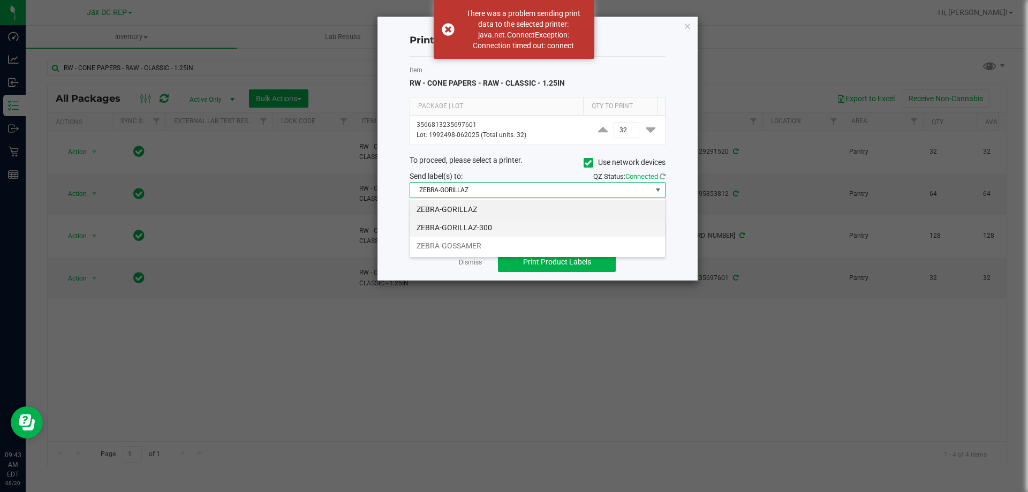
click at [455, 226] on li "ZEBRA-GORILLAZ-300" at bounding box center [537, 227] width 255 height 18
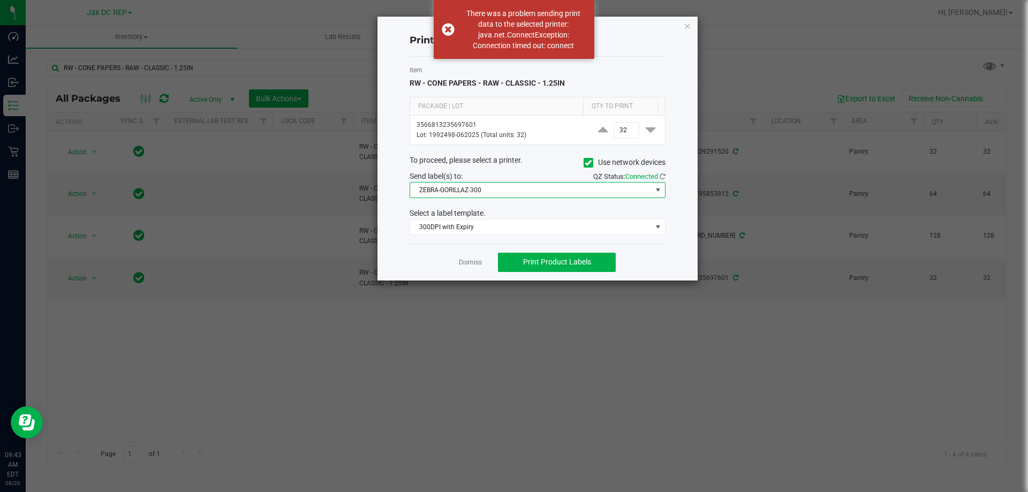
click at [511, 200] on div "Item RW - CONE PAPERS - RAW - CLASSIC - 1.25IN Package | Lot Qty to Print 35668…" at bounding box center [537, 150] width 256 height 187
click at [537, 264] on span "Print Product Labels" at bounding box center [557, 261] width 68 height 9
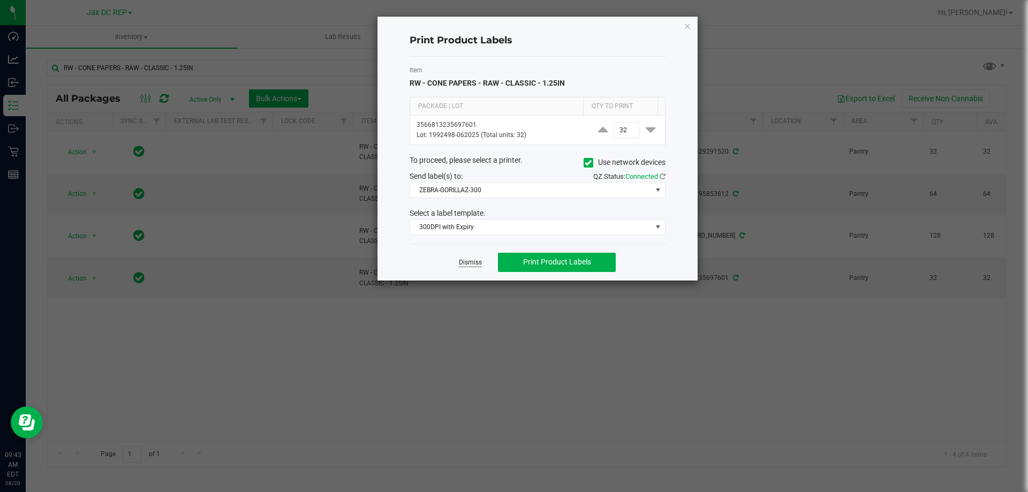
click at [467, 263] on link "Dismiss" at bounding box center [470, 262] width 23 height 9
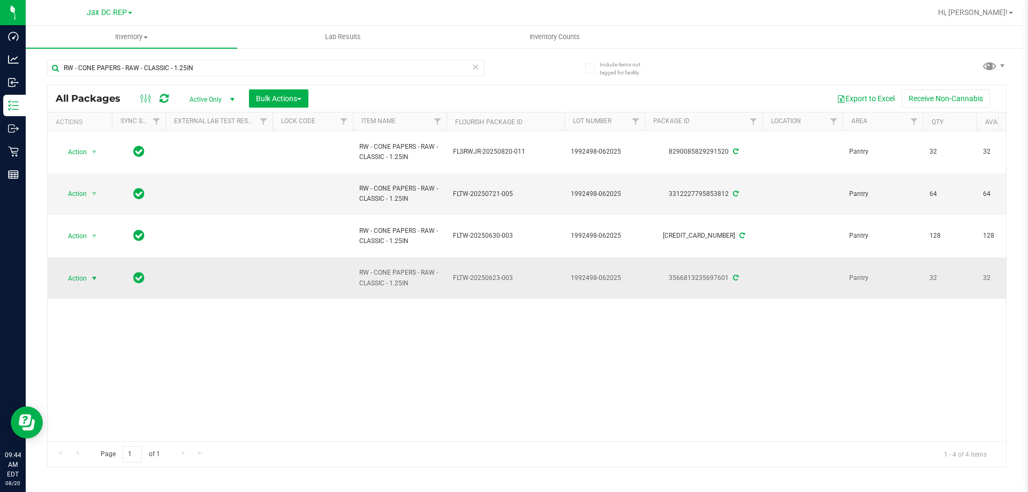
click at [92, 278] on span "select" at bounding box center [94, 278] width 9 height 9
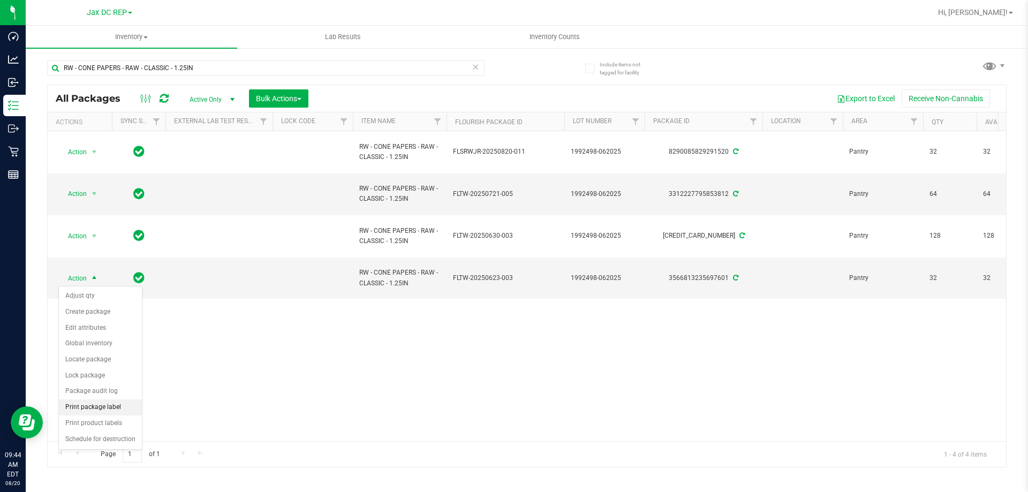
click at [88, 406] on li "Print package label" at bounding box center [100, 407] width 83 height 16
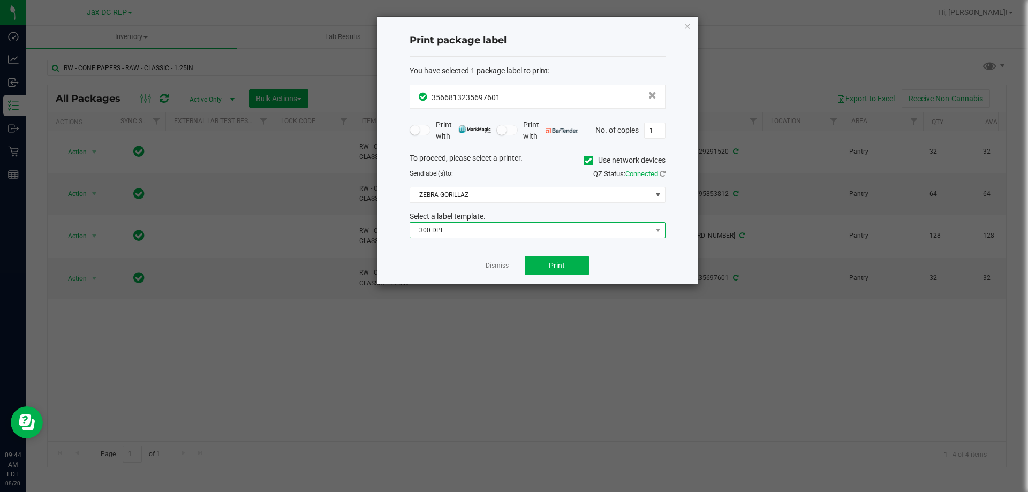
click at [572, 231] on span "300 DPI" at bounding box center [530, 230] width 241 height 15
click at [572, 230] on span "300 DPI" at bounding box center [530, 230] width 241 height 15
click at [555, 193] on span "ZEBRA-GORILLAZ" at bounding box center [530, 194] width 241 height 15
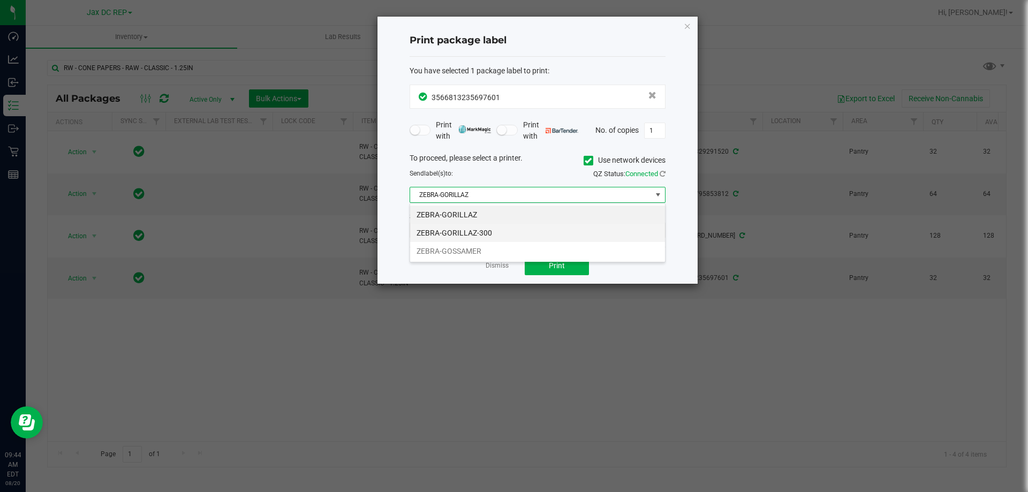
click at [458, 233] on li "ZEBRA-GORILLAZ-300" at bounding box center [537, 233] width 255 height 18
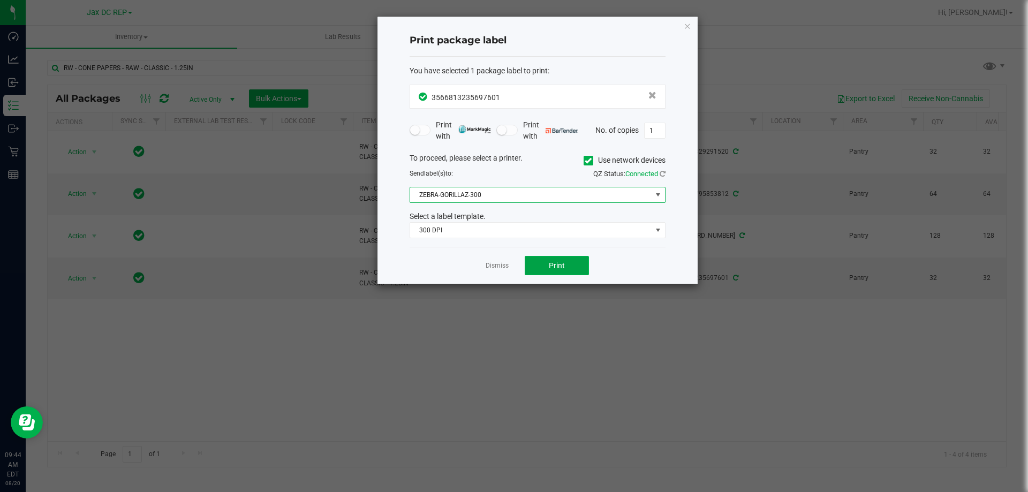
click at [555, 265] on span "Print" at bounding box center [557, 265] width 16 height 9
click at [501, 265] on link "Dismiss" at bounding box center [496, 265] width 23 height 9
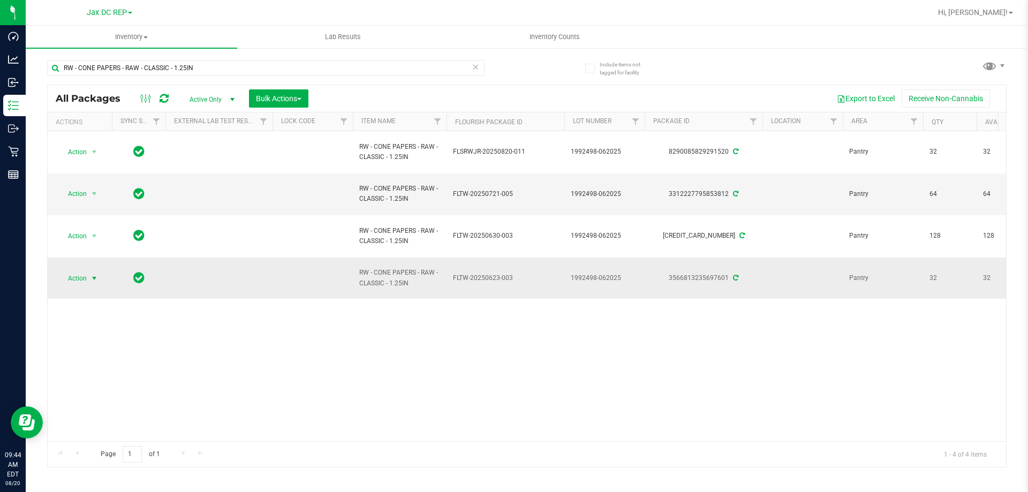
click at [94, 277] on span "select" at bounding box center [94, 278] width 9 height 9
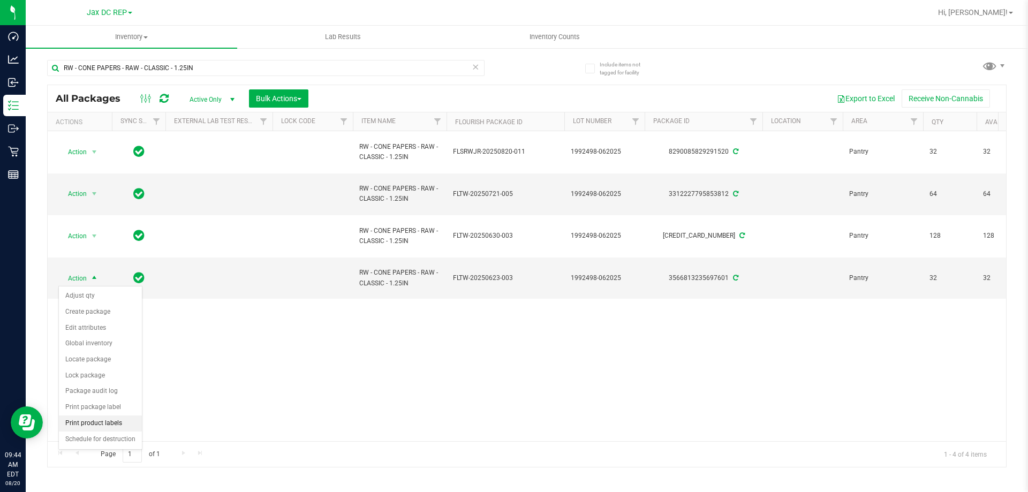
click at [86, 420] on li "Print product labels" at bounding box center [100, 423] width 83 height 16
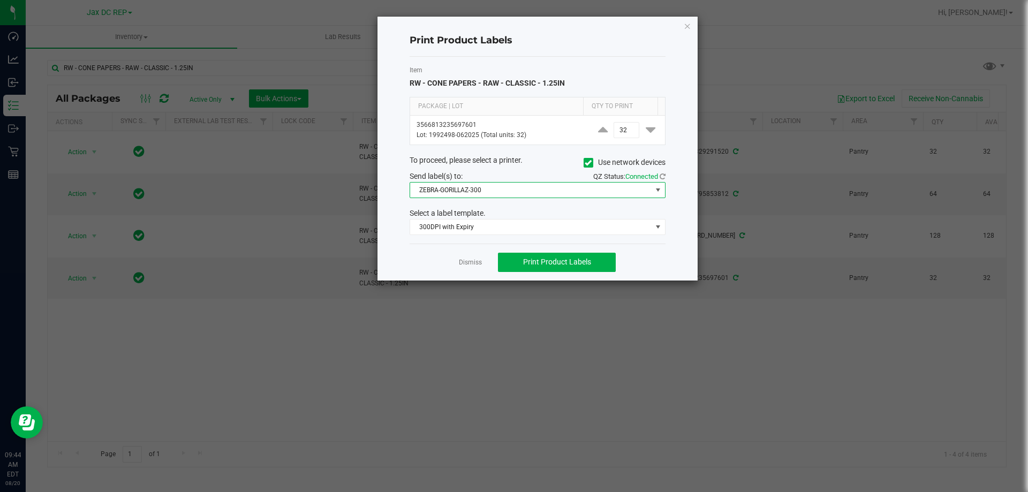
click at [542, 193] on span "ZEBRA-GORILLAZ-300" at bounding box center [530, 190] width 241 height 15
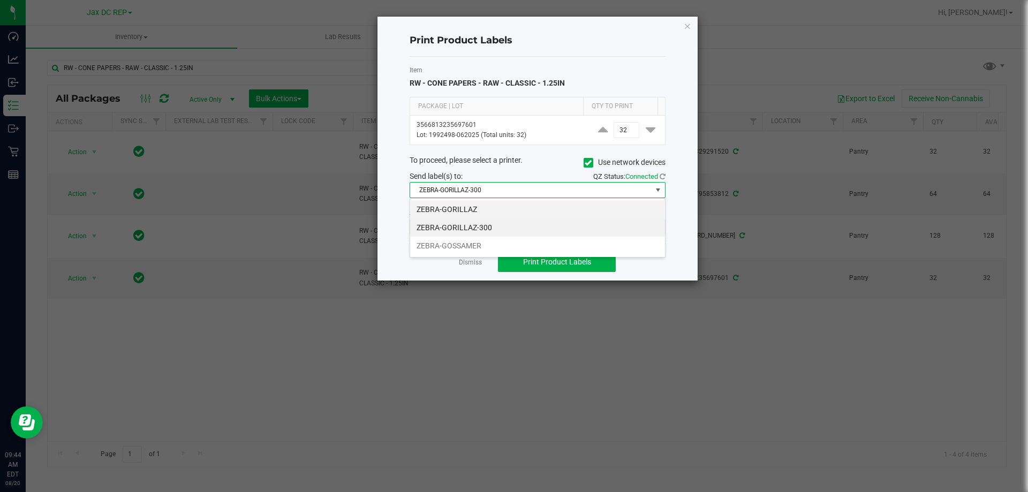
click at [449, 212] on li "ZEBRA-GORILLAZ" at bounding box center [537, 209] width 255 height 18
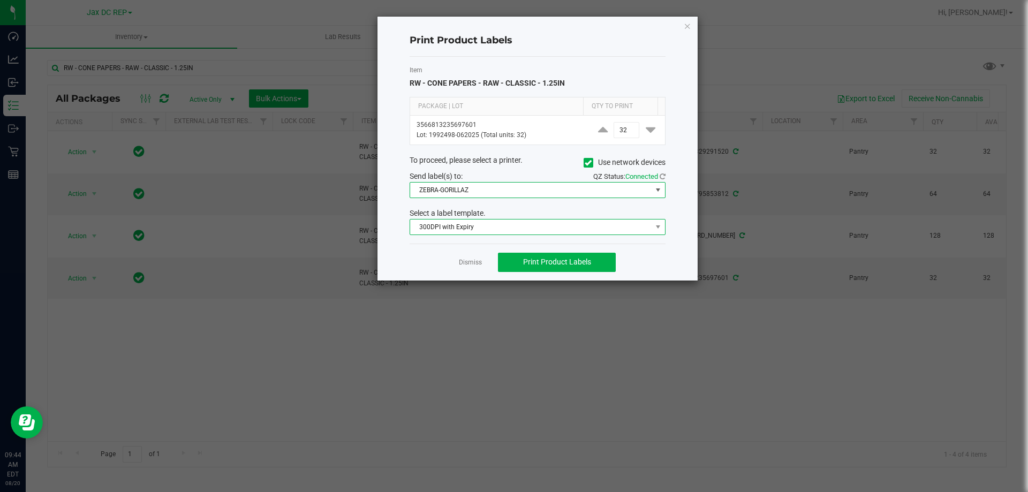
click at [465, 230] on span "300DPI with Expiry" at bounding box center [530, 226] width 241 height 15
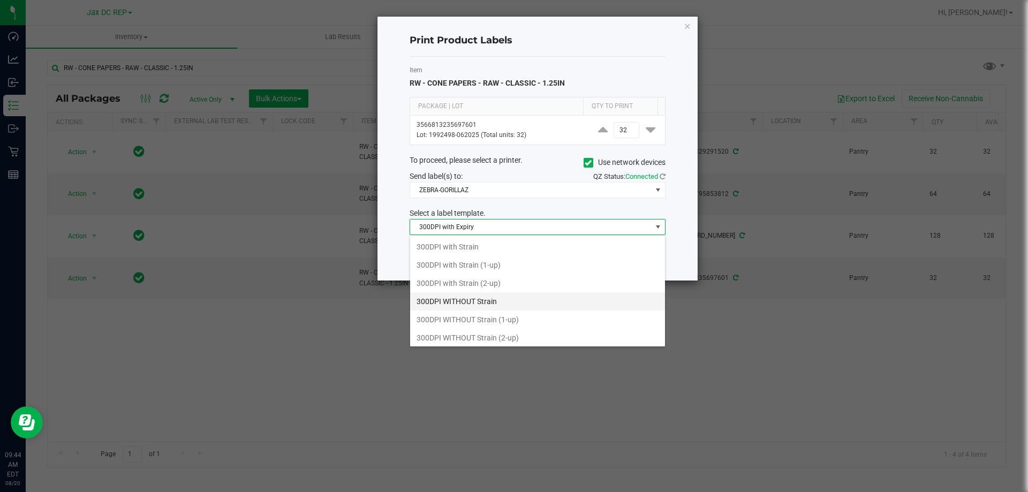
scroll to position [0, 0]
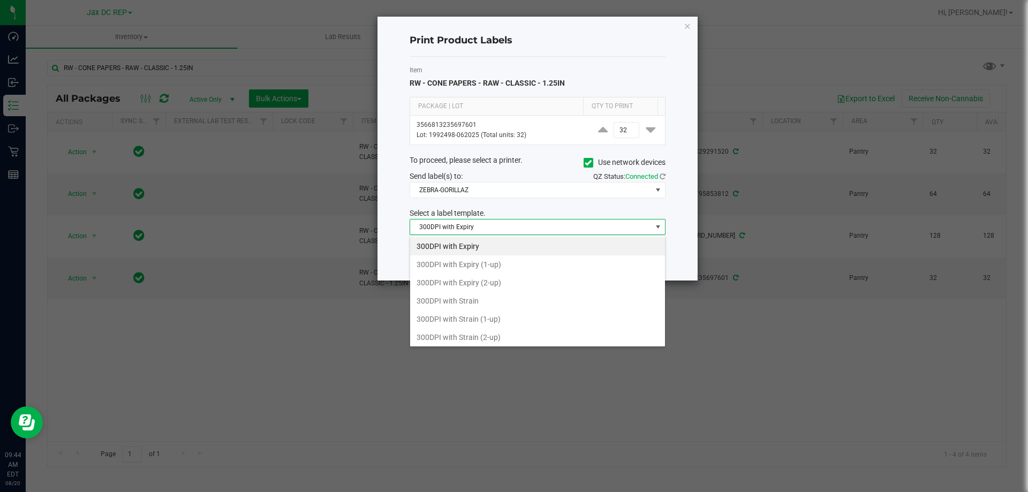
click at [458, 230] on span "300DPI with Expiry" at bounding box center [530, 226] width 241 height 15
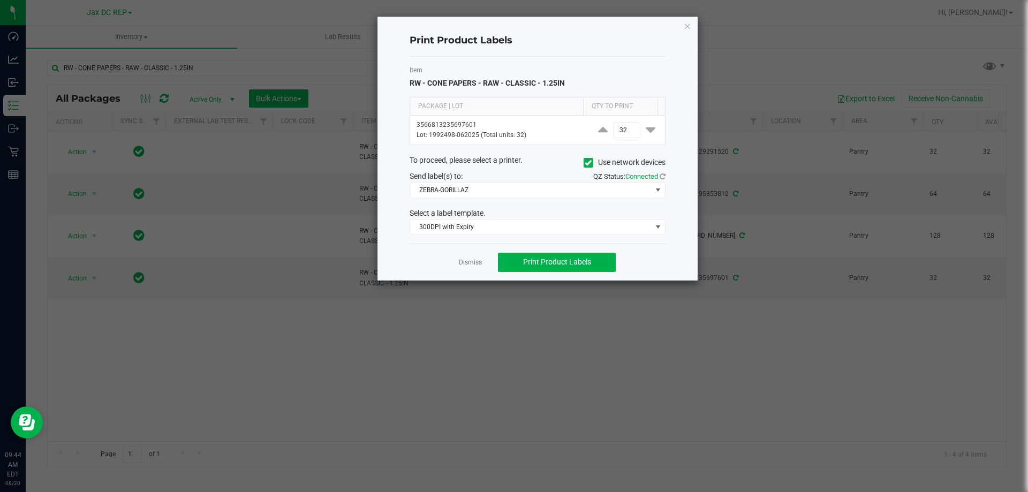
click at [584, 163] on icon at bounding box center [587, 163] width 7 height 0
click at [0, 0] on input "Use network devices" at bounding box center [0, 0] width 0 height 0
click at [576, 188] on span at bounding box center [530, 190] width 241 height 15
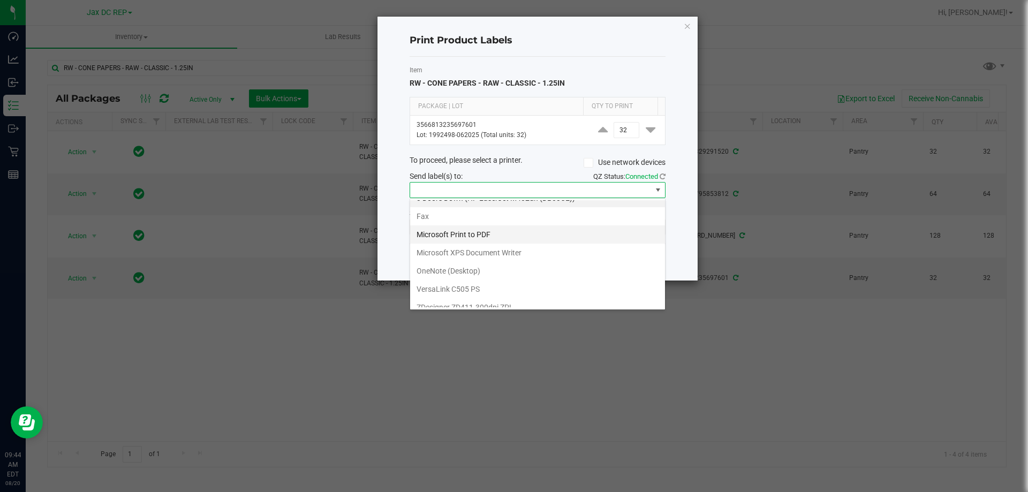
scroll to position [20, 0]
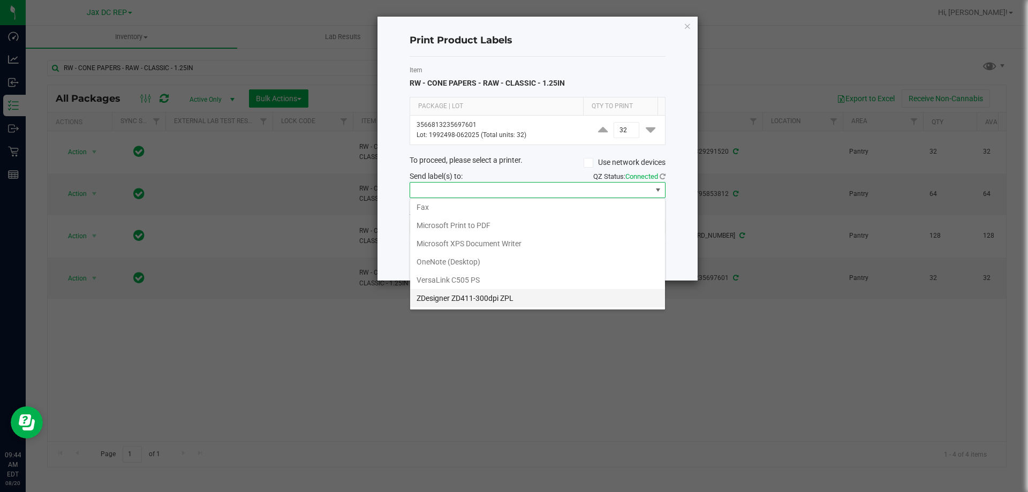
click at [438, 298] on ZPL "ZDesigner ZD411-300dpi ZPL" at bounding box center [537, 298] width 255 height 18
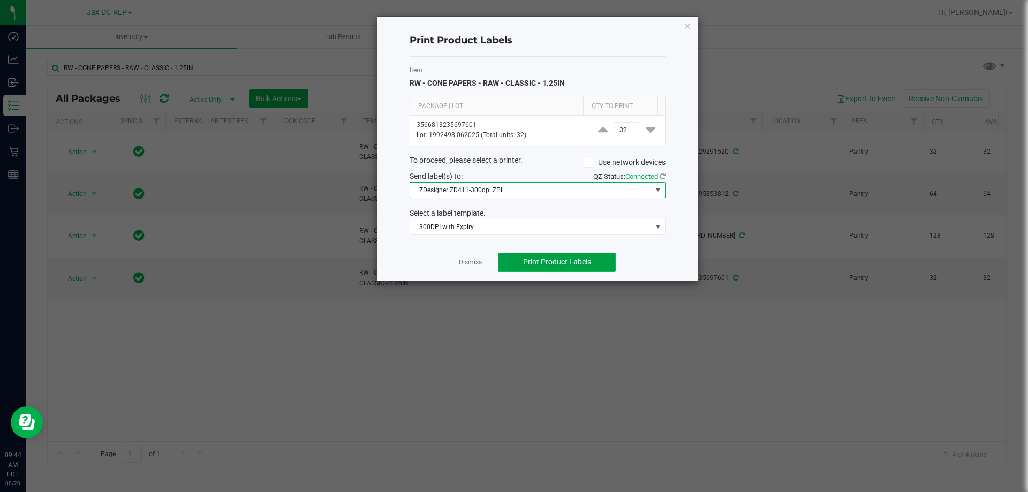
click at [542, 263] on span "Print Product Labels" at bounding box center [557, 261] width 68 height 9
